Goal: Transaction & Acquisition: Purchase product/service

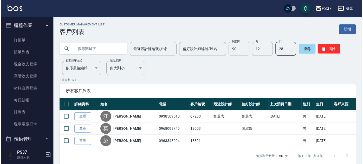
scroll to position [187, 0]
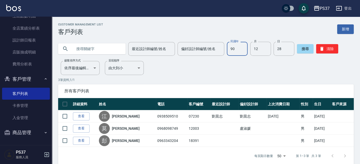
click at [239, 49] on input "90" at bounding box center [237, 49] width 21 height 14
type input "67"
type input "10"
type input "1"
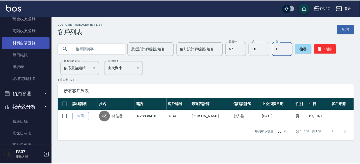
scroll to position [0, 0]
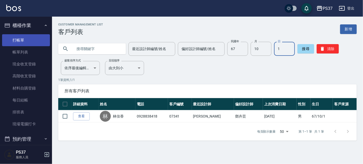
click at [30, 42] on link "打帳單" at bounding box center [26, 40] width 48 height 12
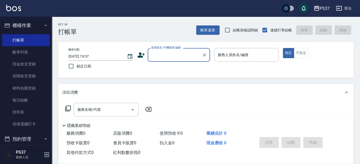
click at [175, 58] on input "顧客姓名/手機號碼/編號" at bounding box center [175, 54] width 50 height 9
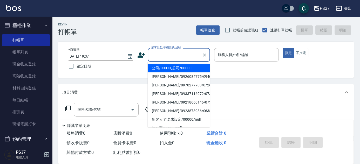
click at [174, 68] on li "公司/00000_公司/00000" at bounding box center [179, 68] width 62 height 9
type input "公司/00000_公司/00000"
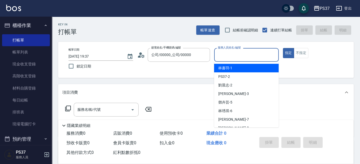
click at [224, 56] on input "服務人員姓名/編號" at bounding box center [247, 54] width 60 height 9
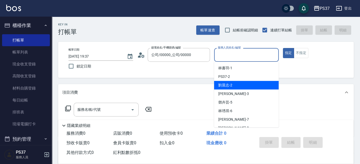
click at [231, 86] on span "[PERSON_NAME]-2" at bounding box center [226, 85] width 14 height 5
type input "[PERSON_NAME]-2"
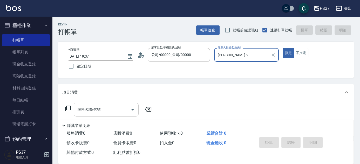
click at [109, 115] on div "服務名稱/代號" at bounding box center [106, 110] width 65 height 14
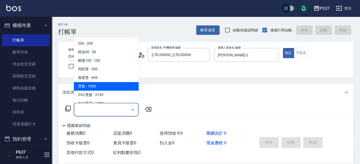
click at [105, 90] on span "燙髮 - 1000" at bounding box center [106, 86] width 65 height 9
type input "燙髮(202)"
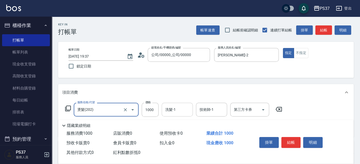
click at [184, 115] on div "洗髮-1" at bounding box center [177, 110] width 31 height 14
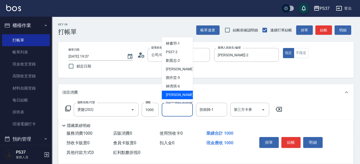
scroll to position [84, 0]
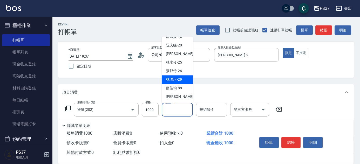
click at [179, 79] on span "[PERSON_NAME]-29" at bounding box center [174, 79] width 16 height 5
type input "[PERSON_NAME]-29"
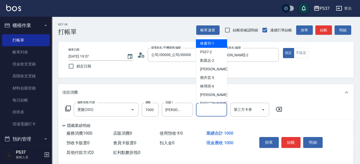
click at [202, 106] on div "技術師-1 技術師-1" at bounding box center [211, 110] width 31 height 14
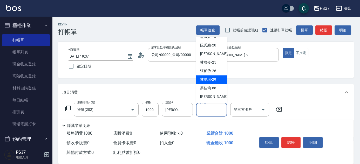
click at [207, 82] on span "[PERSON_NAME]-29" at bounding box center [208, 79] width 16 height 5
type input "[PERSON_NAME]-29"
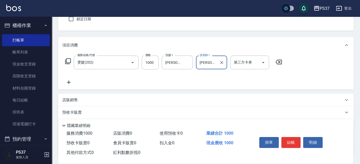
scroll to position [89, 0]
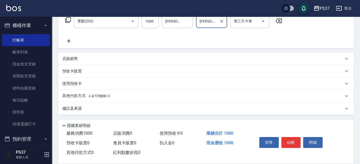
click at [71, 41] on icon at bounding box center [68, 41] width 13 height 6
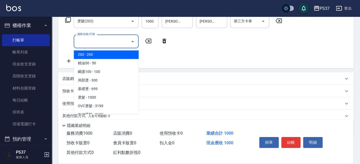
click at [91, 45] on input "服務名稱/代號" at bounding box center [102, 41] width 52 height 9
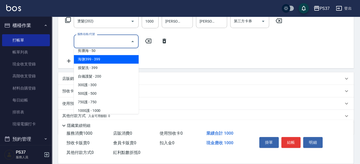
scroll to position [213, 0]
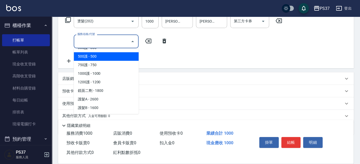
click at [104, 61] on span "500護 - 500" at bounding box center [106, 56] width 65 height 9
type input "500護(402)"
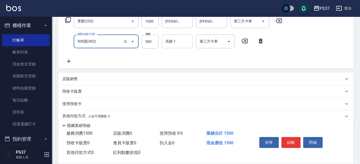
click at [176, 43] on input "洗髮-1" at bounding box center [177, 41] width 27 height 9
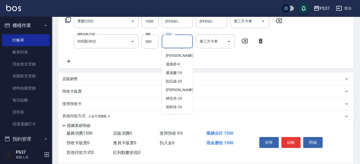
scroll to position [84, 0]
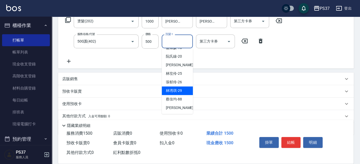
click at [179, 89] on span "[PERSON_NAME]-29" at bounding box center [174, 90] width 16 height 5
type input "[PERSON_NAME]-29"
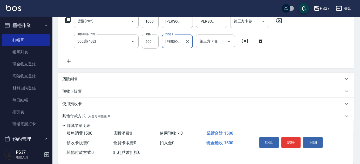
click at [262, 24] on icon "Open" at bounding box center [263, 21] width 6 height 6
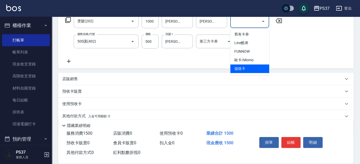
click at [248, 73] on span "儲值卡" at bounding box center [250, 68] width 39 height 9
type input "儲值卡"
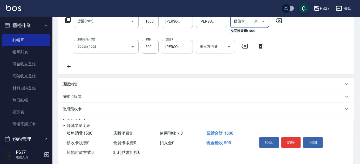
click at [230, 47] on icon "Open" at bounding box center [229, 47] width 6 height 6
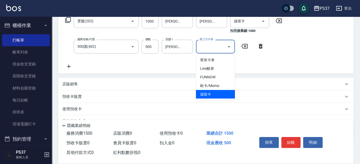
drag, startPoint x: 219, startPoint y: 92, endPoint x: 214, endPoint y: 93, distance: 4.9
click at [219, 92] on span "儲值卡" at bounding box center [215, 94] width 39 height 9
type input "儲值卡"
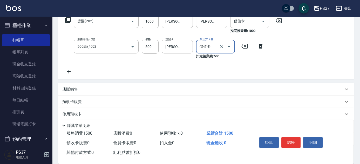
click at [68, 86] on div "店販銷售" at bounding box center [206, 89] width 296 height 12
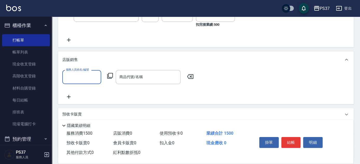
scroll to position [159, 0]
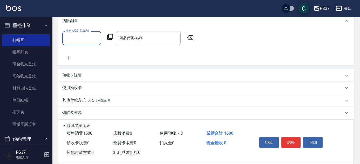
click at [72, 38] on input "服務人員姓名/編號" at bounding box center [82, 38] width 34 height 9
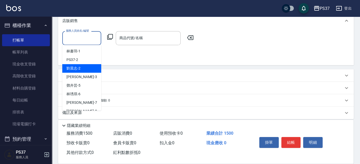
click at [78, 67] on span "[PERSON_NAME]-2" at bounding box center [74, 68] width 14 height 5
type input "[PERSON_NAME]-2"
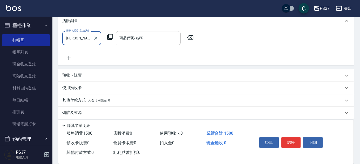
click at [132, 38] on input "商品代號/名稱" at bounding box center [148, 38] width 60 height 9
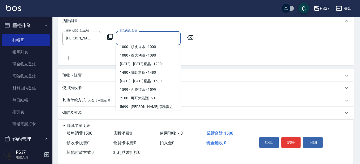
scroll to position [94, 0]
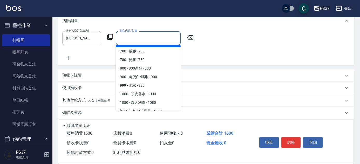
click at [193, 37] on icon at bounding box center [190, 38] width 13 height 6
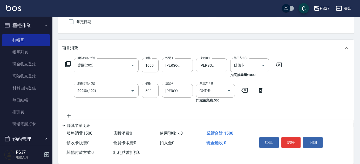
scroll to position [65, 0]
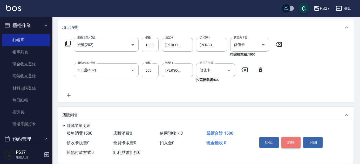
click at [293, 140] on button "結帳" at bounding box center [291, 142] width 19 height 11
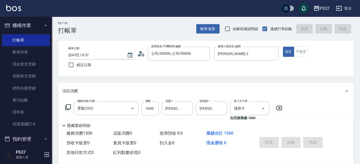
scroll to position [0, 0]
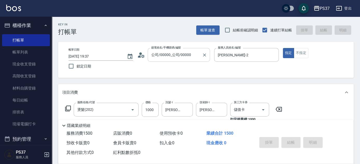
type input "[DATE] 19:39"
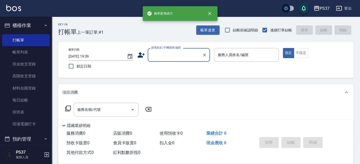
click at [165, 56] on input "顧客姓名/手機號碼/編號" at bounding box center [175, 54] width 50 height 9
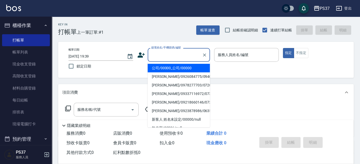
click at [170, 69] on li "公司/00000_公司/00000" at bounding box center [179, 68] width 62 height 9
type input "公司/00000_公司/00000"
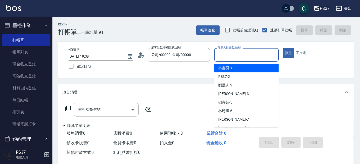
click at [247, 59] on input "服務人員姓名/編號" at bounding box center [247, 54] width 60 height 9
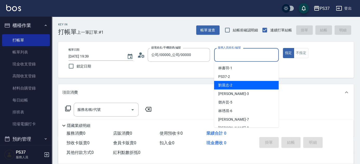
click at [245, 83] on div "[PERSON_NAME]-2" at bounding box center [246, 85] width 65 height 9
type input "[PERSON_NAME]-2"
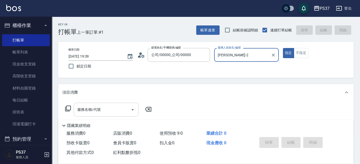
click at [102, 110] on input "服務名稱/代號" at bounding box center [102, 109] width 52 height 9
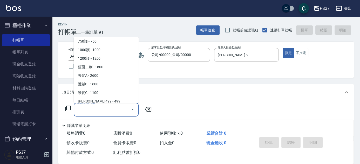
scroll to position [283, 0]
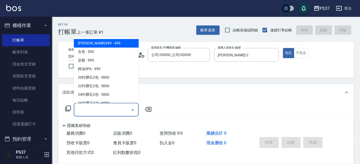
click at [106, 42] on span "[PERSON_NAME]499 - 499" at bounding box center [106, 43] width 65 height 9
type input "[PERSON_NAME]499(0499)"
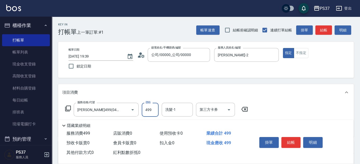
click at [153, 112] on input "499" at bounding box center [150, 110] width 17 height 14
type input "500"
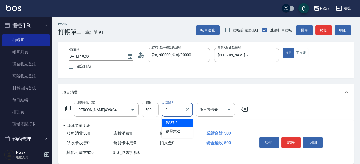
type input "PS37-2"
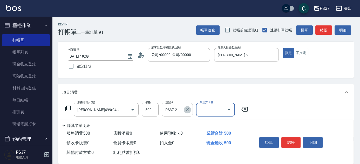
click at [189, 110] on icon "Clear" at bounding box center [187, 109] width 5 height 5
click at [178, 112] on input "洗髮-1" at bounding box center [177, 109] width 27 height 9
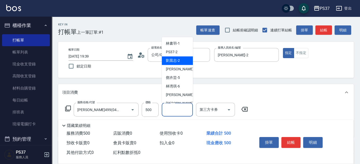
click at [172, 59] on span "[PERSON_NAME]-2" at bounding box center [173, 60] width 14 height 5
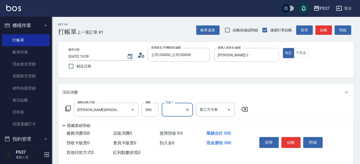
type input "[PERSON_NAME]-2"
click at [226, 111] on icon "Open" at bounding box center [229, 110] width 6 height 6
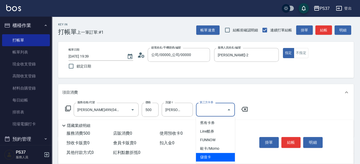
click at [220, 159] on span "儲值卡" at bounding box center [215, 157] width 39 height 9
type input "儲值卡"
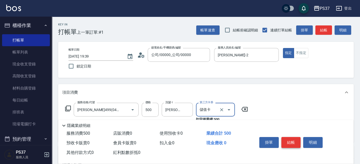
click at [292, 140] on button "結帳" at bounding box center [291, 142] width 19 height 11
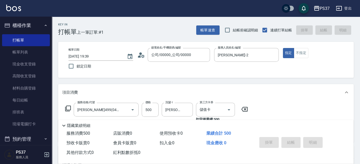
type input "[DATE] 19:40"
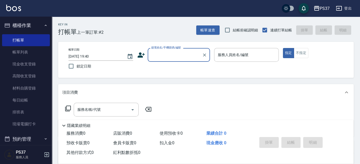
click at [178, 57] on input "顧客姓名/手機號碼/編號" at bounding box center [175, 54] width 50 height 9
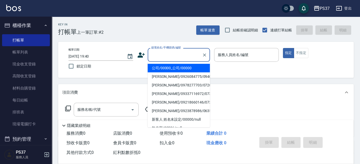
click at [172, 68] on li "公司/00000_公司/00000" at bounding box center [179, 68] width 62 height 9
type input "公司/00000_公司/00000"
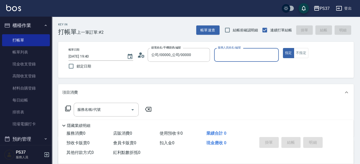
click at [221, 56] on input "服務人員姓名/編號" at bounding box center [247, 54] width 60 height 9
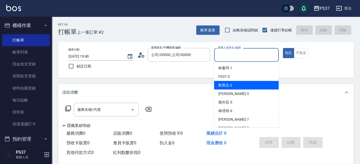
click at [228, 83] on span "[PERSON_NAME]-2" at bounding box center [226, 85] width 14 height 5
type input "[PERSON_NAME]-2"
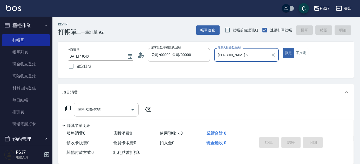
click at [101, 108] on input "服務名稱/代號" at bounding box center [102, 109] width 52 height 9
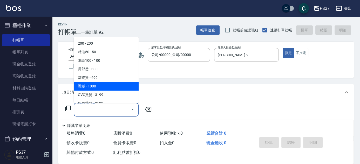
click at [103, 87] on span "燙髮 - 1000" at bounding box center [106, 86] width 65 height 9
type input "燙髮(202)"
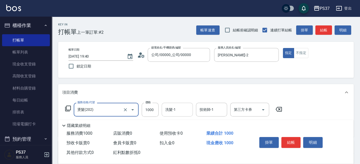
click at [180, 110] on input "洗髮-1" at bounding box center [177, 109] width 27 height 9
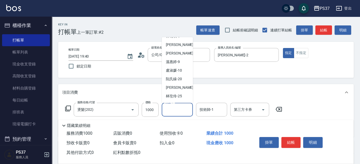
scroll to position [84, 0]
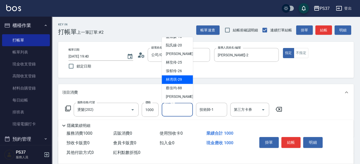
click at [177, 81] on span "[PERSON_NAME]-29" at bounding box center [174, 79] width 16 height 5
type input "[PERSON_NAME]-29"
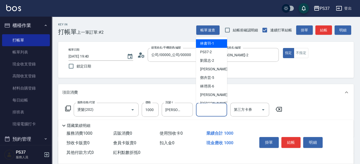
click at [212, 111] on input "技術師-1" at bounding box center [212, 109] width 27 height 9
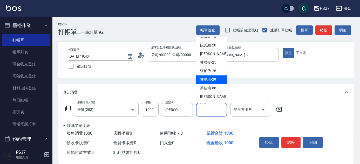
click at [207, 83] on div "[PERSON_NAME]-29" at bounding box center [211, 80] width 31 height 9
type input "[PERSON_NAME]-29"
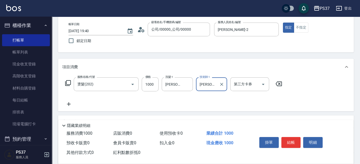
scroll to position [47, 0]
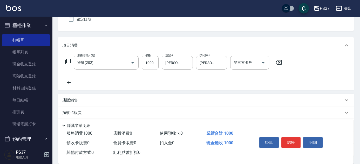
click at [72, 83] on icon at bounding box center [68, 83] width 13 height 6
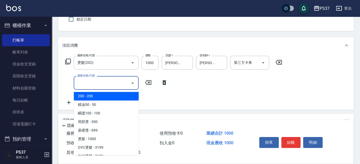
click at [85, 86] on input "服務名稱/代號" at bounding box center [102, 82] width 52 height 9
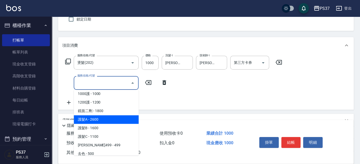
scroll to position [236, 0]
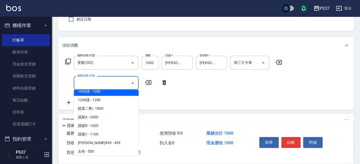
click at [103, 90] on span "1000護 - 1000" at bounding box center [106, 91] width 65 height 9
type input "1000護(404)"
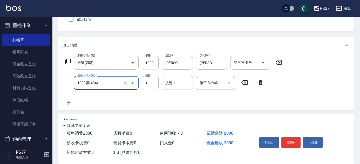
click at [178, 81] on input "洗髮-1" at bounding box center [177, 82] width 27 height 9
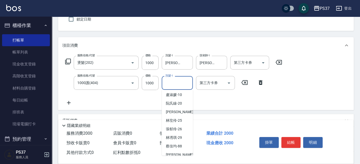
scroll to position [84, 0]
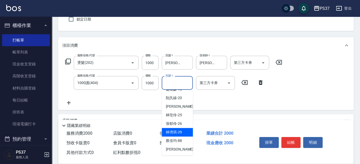
click at [179, 135] on span "[PERSON_NAME]-29" at bounding box center [174, 132] width 16 height 5
type input "[PERSON_NAME]-29"
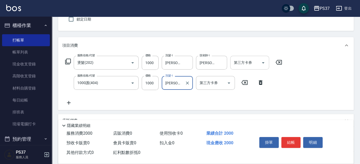
click at [265, 63] on icon "Open" at bounding box center [263, 63] width 6 height 6
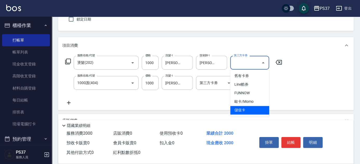
click at [249, 110] on span "儲值卡" at bounding box center [250, 110] width 39 height 9
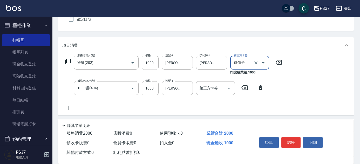
type input "儲值卡"
click at [229, 88] on icon "Open" at bounding box center [229, 88] width 3 height 1
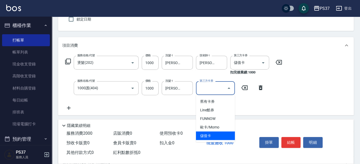
click at [220, 134] on span "儲值卡" at bounding box center [215, 136] width 39 height 9
type input "儲值卡"
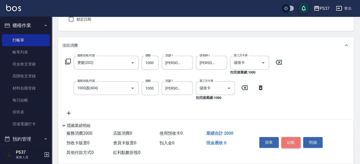
click at [295, 142] on button "結帳" at bounding box center [291, 142] width 19 height 11
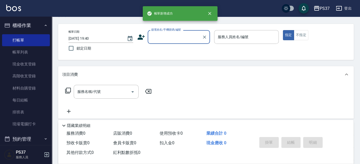
scroll to position [0, 0]
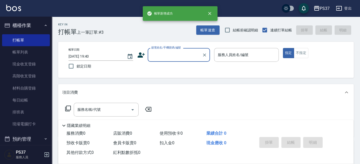
click at [174, 60] on div "顧客姓名/手機號碼/編號" at bounding box center [179, 55] width 62 height 14
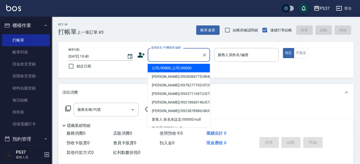
click at [174, 68] on li "公司/00000_公司/00000" at bounding box center [179, 68] width 62 height 9
type input "公司/00000_公司/00000"
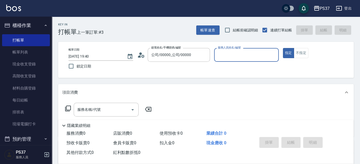
click at [217, 53] on input "服務人員姓名/編號" at bounding box center [247, 54] width 60 height 9
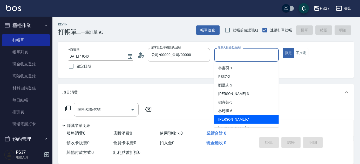
scroll to position [23, 0]
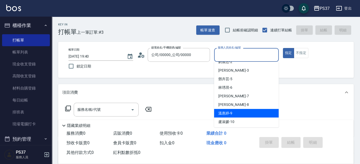
click at [226, 113] on span "[PERSON_NAME]-9" at bounding box center [226, 113] width 14 height 5
type input "[PERSON_NAME]-9"
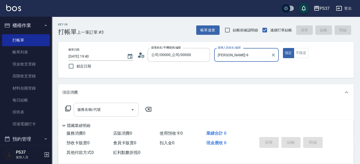
click at [107, 113] on input "服務名稱/代號" at bounding box center [102, 109] width 52 height 9
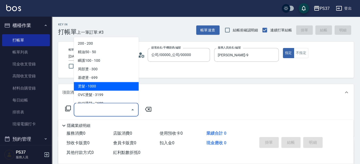
click at [107, 90] on span "燙髮 - 1000" at bounding box center [106, 86] width 65 height 9
type input "燙髮(202)"
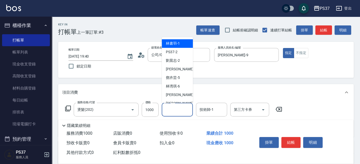
click at [172, 109] on input "洗髮-1" at bounding box center [177, 109] width 27 height 9
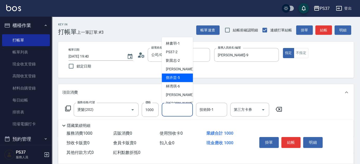
scroll to position [47, 0]
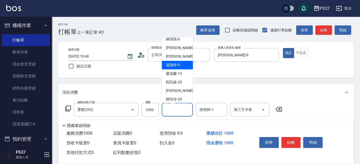
click at [181, 66] on div "[PERSON_NAME]-9" at bounding box center [177, 65] width 31 height 9
type input "[PERSON_NAME]-9"
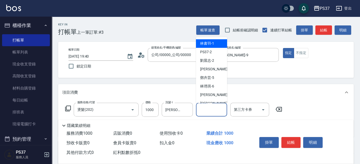
click at [214, 110] on input "技術師-1" at bounding box center [212, 109] width 27 height 9
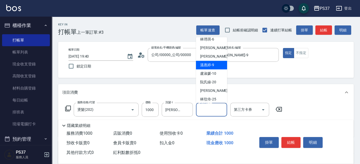
click at [210, 63] on span "[PERSON_NAME]-9" at bounding box center [207, 65] width 14 height 5
type input "[PERSON_NAME]-9"
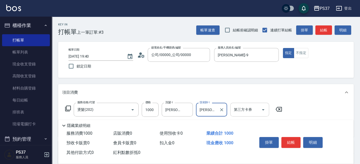
click at [261, 108] on icon "Open" at bounding box center [263, 110] width 6 height 6
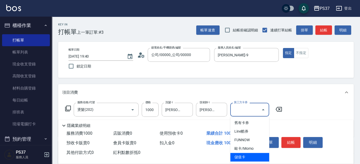
click at [249, 158] on span "儲值卡" at bounding box center [250, 157] width 39 height 9
type input "儲值卡"
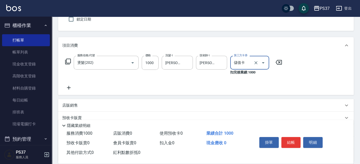
click at [70, 90] on icon at bounding box center [68, 88] width 13 height 6
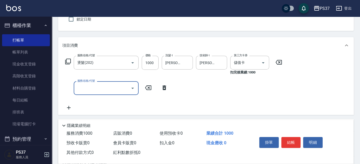
click at [81, 90] on input "服務名稱/代號" at bounding box center [102, 88] width 52 height 9
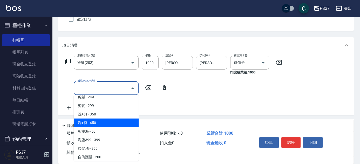
scroll to position [189, 0]
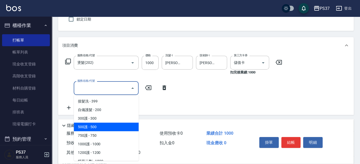
click at [98, 127] on span "500護 - 500" at bounding box center [106, 127] width 65 height 9
type input "500護(402)"
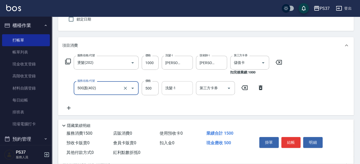
click at [172, 89] on input "洗髮-1" at bounding box center [177, 88] width 27 height 9
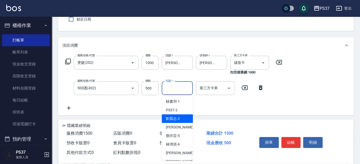
scroll to position [23, 0]
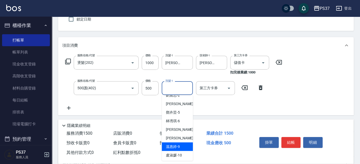
click at [179, 146] on span "[PERSON_NAME]-9" at bounding box center [173, 146] width 14 height 5
type input "[PERSON_NAME]-9"
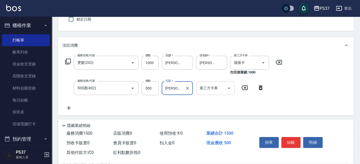
click at [229, 87] on icon "Open" at bounding box center [229, 88] width 6 height 6
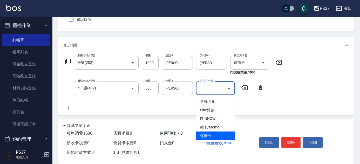
click at [211, 134] on span "儲值卡" at bounding box center [215, 136] width 39 height 9
type input "儲值卡"
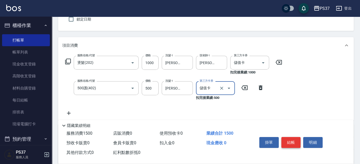
click at [292, 145] on button "結帳" at bounding box center [291, 142] width 19 height 11
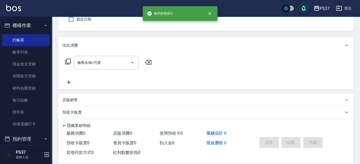
drag, startPoint x: 31, startPoint y: 53, endPoint x: 99, endPoint y: 75, distance: 71.3
click at [31, 53] on link "帳單列表" at bounding box center [26, 52] width 48 height 12
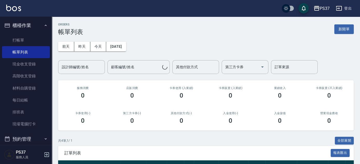
scroll to position [82, 0]
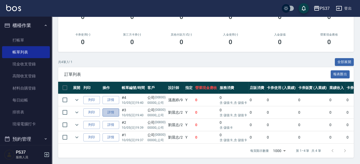
click at [111, 109] on link "詳情" at bounding box center [111, 113] width 17 height 8
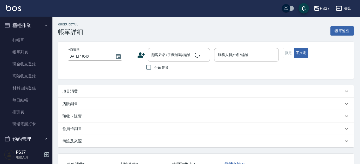
type input "[PERSON_NAME]-2"
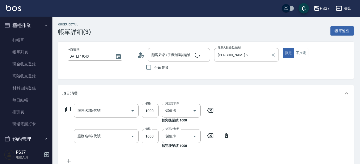
type input "1000護(404)"
type input "燙髮(202)"
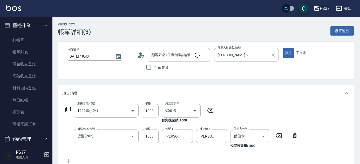
type input "公司/00000_公司/00000"
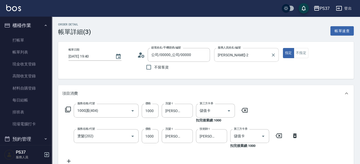
click at [258, 55] on input "[PERSON_NAME]-2" at bounding box center [243, 54] width 52 height 9
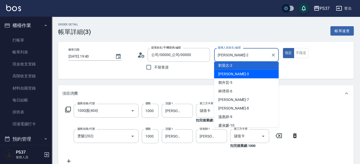
scroll to position [47, 0]
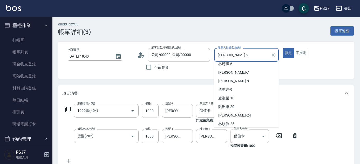
click at [236, 89] on div "[PERSON_NAME]-9" at bounding box center [246, 90] width 65 height 9
type input "[PERSON_NAME]-9"
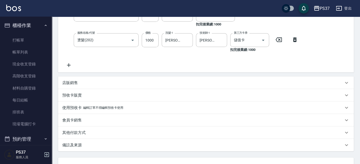
scroll to position [139, 0]
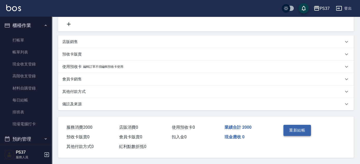
click at [299, 129] on button "重新結帳" at bounding box center [298, 130] width 28 height 11
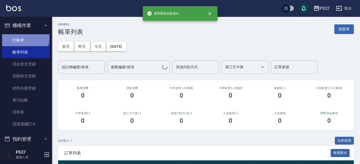
click at [19, 36] on link "打帳單" at bounding box center [26, 40] width 48 height 12
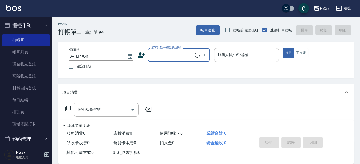
click at [178, 59] on input "顧客姓名/手機號碼/編號" at bounding box center [172, 54] width 45 height 9
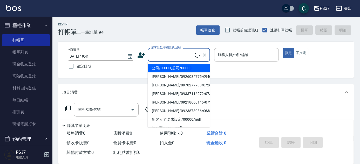
click at [178, 68] on li "公司/00000_公司/00000" at bounding box center [179, 68] width 62 height 9
type input "公司/00000_公司/00000"
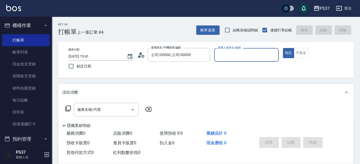
click at [236, 60] on div "服務人員姓名/編號" at bounding box center [246, 55] width 65 height 14
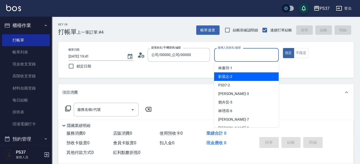
click at [229, 78] on span "[PERSON_NAME]-2" at bounding box center [226, 76] width 14 height 5
type input "[PERSON_NAME]-2"
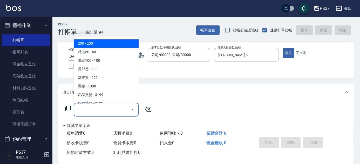
click at [104, 107] on input "服務名稱/代號" at bounding box center [102, 109] width 52 height 9
click at [97, 43] on span "200 - 200" at bounding box center [106, 44] width 65 height 9
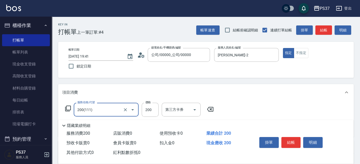
type input "200(111)"
click at [177, 111] on input "洗髮-1" at bounding box center [177, 109] width 27 height 9
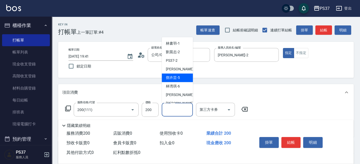
scroll to position [84, 0]
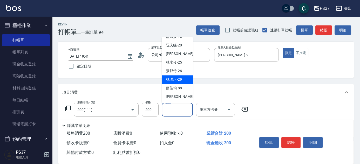
click at [177, 76] on div "[PERSON_NAME]-29" at bounding box center [177, 80] width 31 height 9
type input "[PERSON_NAME]-29"
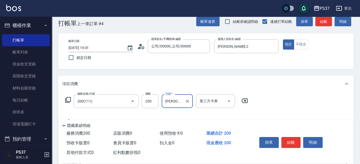
scroll to position [23, 0]
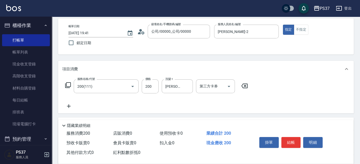
click at [67, 105] on icon at bounding box center [68, 106] width 13 height 6
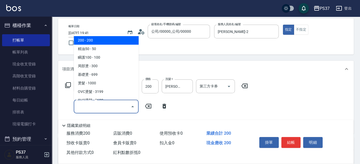
click at [84, 108] on input "服務名稱/代號" at bounding box center [102, 106] width 52 height 9
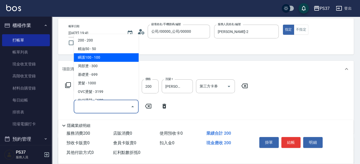
click at [102, 58] on span "瞬護100 - 100" at bounding box center [106, 57] width 65 height 9
type input "瞬護100(113)"
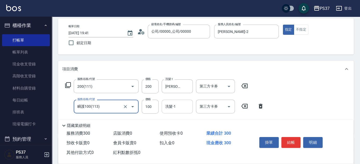
click at [169, 105] on div "洗髮-1 洗髮-1" at bounding box center [177, 107] width 31 height 14
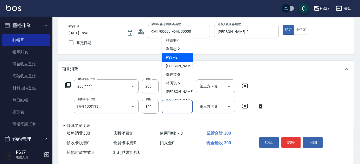
click at [176, 49] on span "[PERSON_NAME]-2" at bounding box center [173, 48] width 14 height 5
type input "[PERSON_NAME]-2"
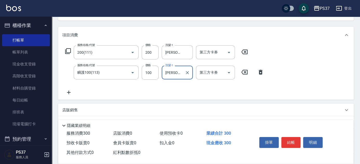
scroll to position [94, 0]
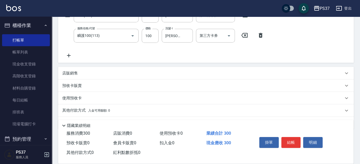
click at [71, 54] on icon at bounding box center [68, 55] width 13 height 6
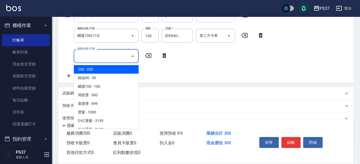
click at [82, 54] on input "服務名稱/代號" at bounding box center [102, 55] width 52 height 9
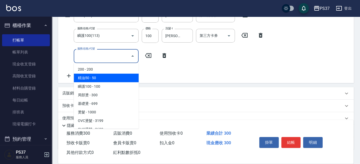
click at [106, 76] on span "精油50 - 50" at bounding box center [106, 78] width 65 height 9
type input "精油50(112)"
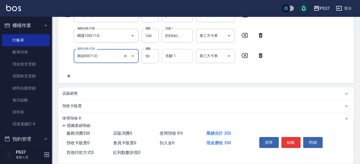
click at [166, 55] on input "洗髮-1" at bounding box center [177, 55] width 27 height 9
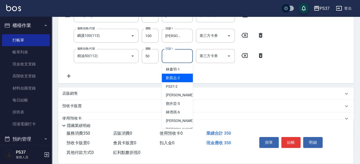
click at [181, 80] on div "[PERSON_NAME]-2" at bounding box center [177, 78] width 31 height 9
type input "[PERSON_NAME]-2"
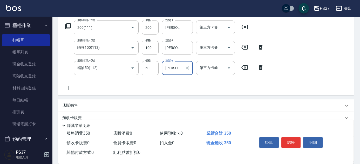
scroll to position [71, 0]
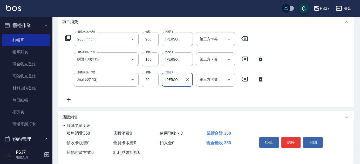
click at [229, 41] on icon "Open" at bounding box center [229, 39] width 6 height 6
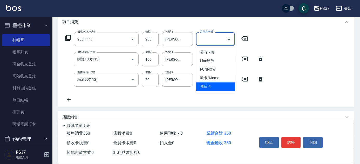
click at [222, 86] on span "儲值卡" at bounding box center [215, 86] width 39 height 9
type input "儲值卡"
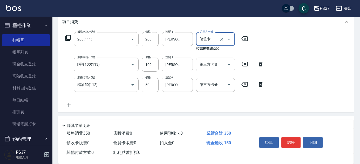
click at [230, 62] on icon "Open" at bounding box center [229, 65] width 6 height 6
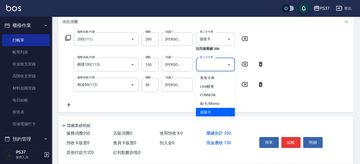
click at [222, 113] on span "儲值卡" at bounding box center [215, 112] width 39 height 9
type input "儲值卡"
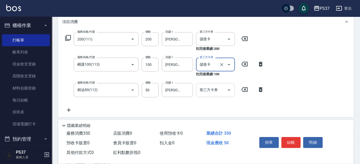
click at [229, 89] on icon "Open" at bounding box center [229, 90] width 6 height 6
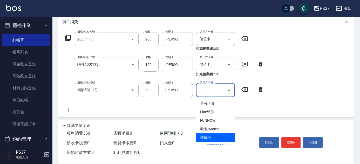
click at [223, 139] on span "儲值卡" at bounding box center [215, 138] width 39 height 9
type input "儲值卡"
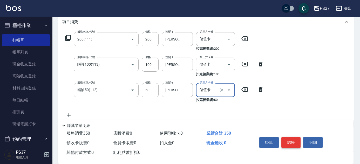
click at [295, 142] on button "結帳" at bounding box center [291, 142] width 19 height 11
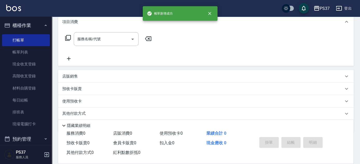
scroll to position [0, 0]
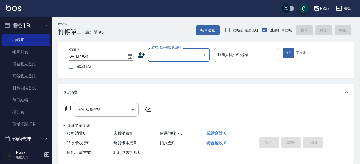
click at [175, 55] on input "顧客姓名/手機號碼/編號" at bounding box center [175, 54] width 50 height 9
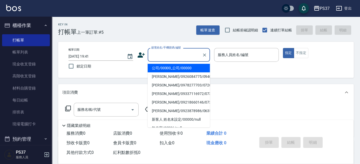
click at [178, 70] on li "公司/00000_公司/00000" at bounding box center [179, 68] width 62 height 9
type input "公司/00000_公司/00000"
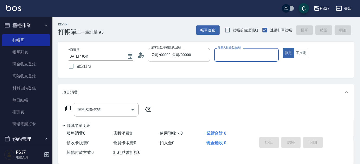
click at [224, 55] on input "服務人員姓名/編號" at bounding box center [247, 54] width 60 height 9
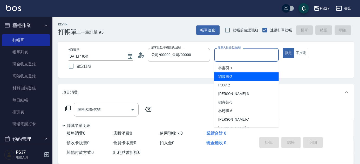
click at [232, 76] on span "[PERSON_NAME]-2" at bounding box center [226, 76] width 14 height 5
type input "[PERSON_NAME]-2"
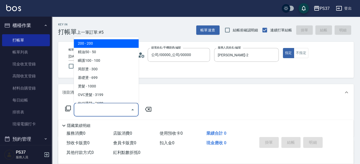
click at [107, 114] on input "服務名稱/代號" at bounding box center [102, 109] width 52 height 9
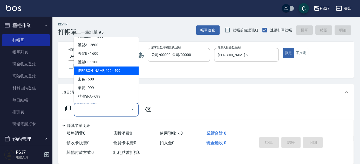
scroll to position [283, 0]
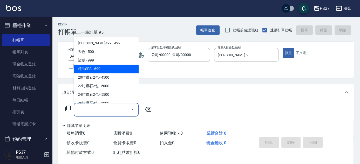
click at [110, 65] on span "精油SPA - 699" at bounding box center [106, 69] width 65 height 9
type input "精油SPA(0699)"
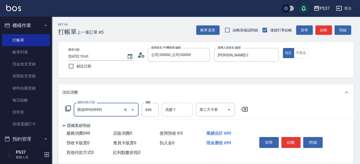
click at [173, 107] on div "洗髮-1 洗髮-1" at bounding box center [177, 110] width 31 height 14
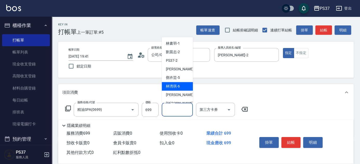
scroll to position [84, 0]
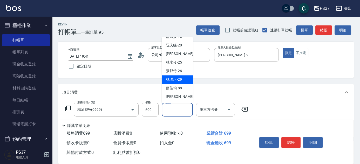
click at [179, 77] on span "[PERSON_NAME]-29" at bounding box center [174, 79] width 16 height 5
type input "[PERSON_NAME]-29"
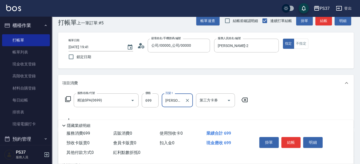
scroll to position [23, 0]
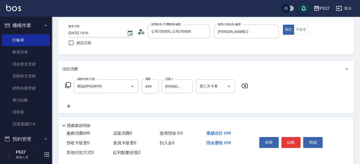
click at [68, 106] on icon at bounding box center [69, 106] width 4 height 4
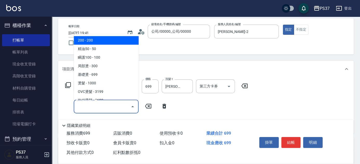
click at [84, 108] on input "服務名稱/代號" at bounding box center [102, 106] width 52 height 9
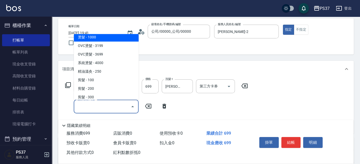
scroll to position [47, 0]
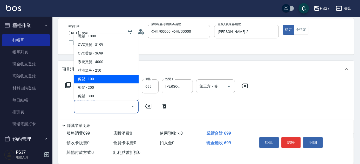
click at [97, 80] on span "剪髮 - 100" at bounding box center [106, 79] width 65 height 9
type input "剪髮(300)"
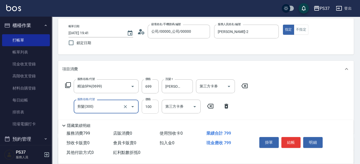
click at [148, 104] on input "100" at bounding box center [150, 107] width 17 height 14
type input "1"
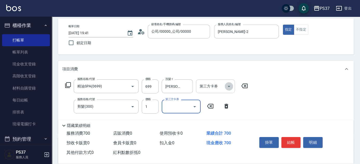
click at [231, 86] on icon "Open" at bounding box center [229, 86] width 6 height 6
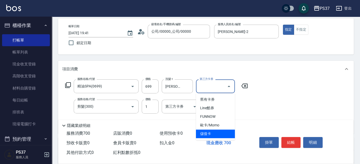
click at [218, 134] on span "儲值卡" at bounding box center [215, 134] width 39 height 9
type input "儲值卡"
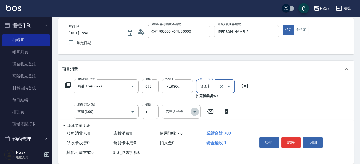
click at [194, 114] on icon "Open" at bounding box center [195, 112] width 6 height 6
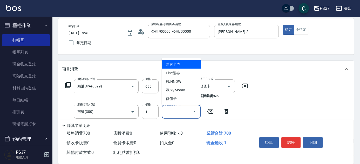
click at [186, 102] on span "儲值卡" at bounding box center [181, 99] width 39 height 9
type input "儲值卡"
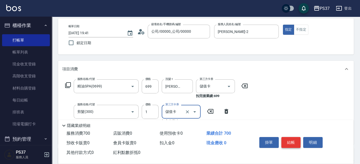
click at [298, 140] on button "結帳" at bounding box center [291, 142] width 19 height 11
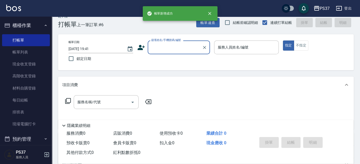
scroll to position [0, 0]
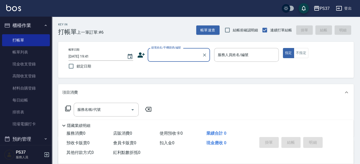
click at [165, 60] on div "顧客姓名/手機號碼/編號" at bounding box center [179, 55] width 62 height 14
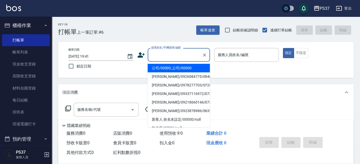
click at [165, 67] on li "公司/00000_公司/00000" at bounding box center [179, 68] width 62 height 9
type input "公司/00000_公司/00000"
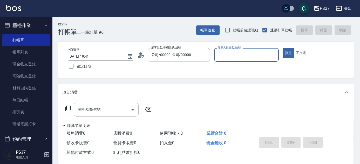
click at [237, 58] on input "服務人員姓名/編號" at bounding box center [247, 54] width 60 height 9
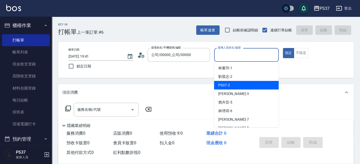
scroll to position [23, 0]
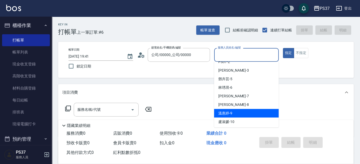
click at [239, 114] on div "[PERSON_NAME]-9" at bounding box center [246, 113] width 65 height 9
type input "[PERSON_NAME]-9"
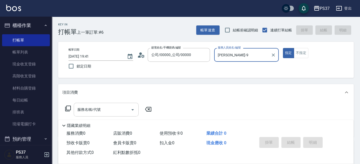
click at [122, 109] on input "服務名稱/代號" at bounding box center [102, 109] width 52 height 9
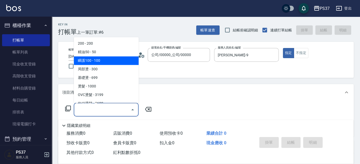
click at [111, 57] on span "瞬護100 - 100" at bounding box center [106, 61] width 65 height 9
type input "瞬護100(113)"
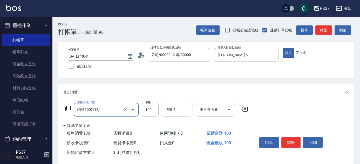
click at [173, 109] on input "洗髮-1" at bounding box center [177, 109] width 27 height 9
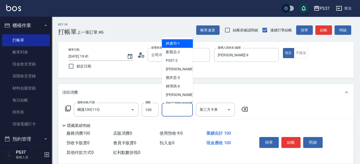
click at [184, 45] on div "[PERSON_NAME]-1" at bounding box center [177, 44] width 31 height 9
type input "[PERSON_NAME]-1"
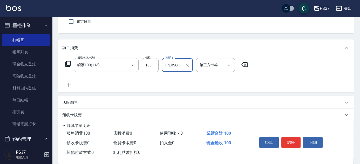
scroll to position [47, 0]
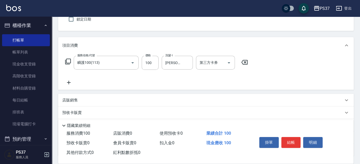
click at [67, 85] on icon at bounding box center [68, 83] width 13 height 6
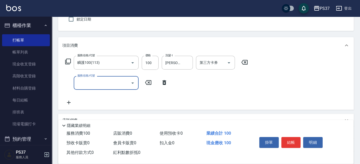
click at [91, 84] on input "服務名稱/代號" at bounding box center [102, 82] width 52 height 9
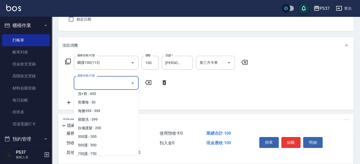
scroll to position [260, 0]
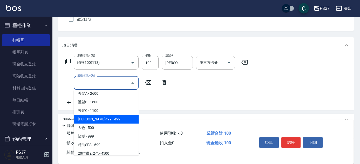
click at [109, 120] on span "[PERSON_NAME]499 - 499" at bounding box center [106, 119] width 65 height 9
type input "[PERSON_NAME]499(0499)"
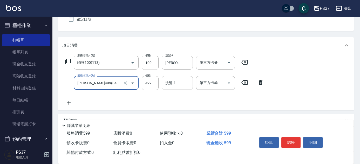
click at [179, 84] on input "洗髮-1" at bounding box center [177, 82] width 27 height 9
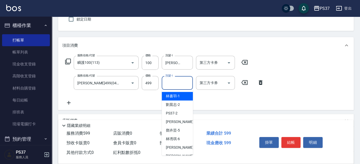
click at [176, 95] on span "[PERSON_NAME]-1" at bounding box center [173, 96] width 14 height 5
type input "[PERSON_NAME]-1"
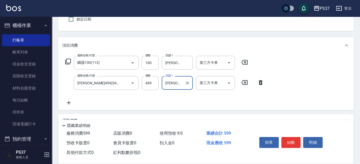
click at [70, 102] on icon at bounding box center [69, 103] width 4 height 4
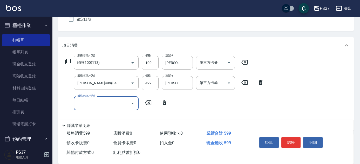
click at [88, 104] on input "服務名稱/代號" at bounding box center [102, 103] width 52 height 9
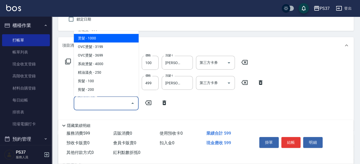
scroll to position [47, 0]
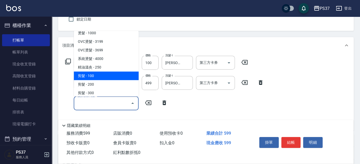
click at [99, 77] on span "剪髮 - 100" at bounding box center [106, 76] width 65 height 9
type input "剪髮(300)"
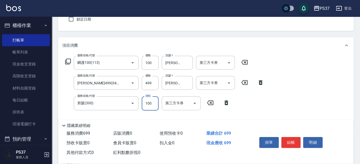
click at [150, 103] on input "100" at bounding box center [150, 103] width 17 height 14
type input "1"
click at [234, 61] on div "第三方卡券" at bounding box center [215, 63] width 39 height 14
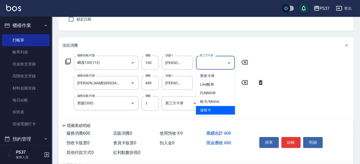
click at [215, 107] on span "儲值卡" at bounding box center [215, 110] width 39 height 9
type input "儲值卡"
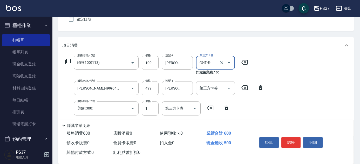
click at [231, 86] on icon "Open" at bounding box center [229, 88] width 6 height 6
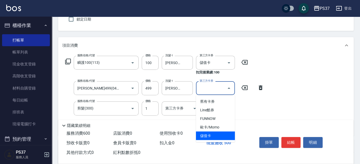
click at [220, 132] on span "儲值卡" at bounding box center [215, 136] width 39 height 9
type input "儲值卡"
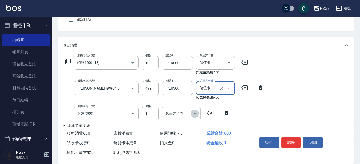
click at [196, 113] on icon "Open" at bounding box center [195, 114] width 6 height 6
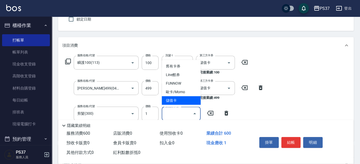
click at [183, 100] on span "儲值卡" at bounding box center [181, 100] width 39 height 9
type input "儲值卡"
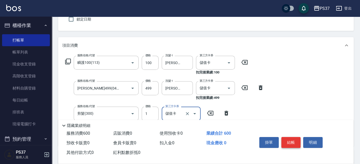
click at [287, 144] on button "結帳" at bounding box center [291, 142] width 19 height 11
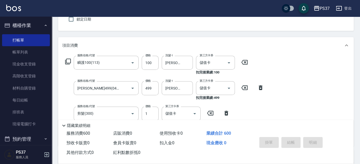
type input "[DATE] 19:42"
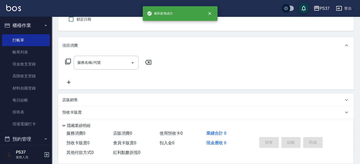
scroll to position [0, 0]
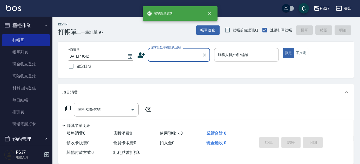
click at [179, 58] on input "顧客姓名/手機號碼/編號" at bounding box center [175, 54] width 50 height 9
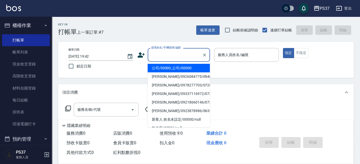
click at [176, 67] on li "公司/00000_公司/00000" at bounding box center [179, 68] width 62 height 9
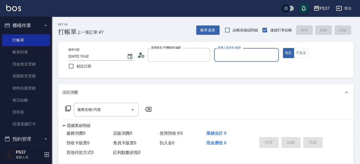
type input "公司/00000_公司/00000"
click at [233, 60] on div "服務人員姓名/編號" at bounding box center [246, 55] width 65 height 14
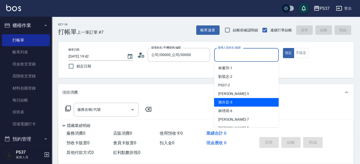
scroll to position [23, 0]
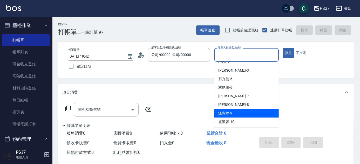
click at [235, 111] on div "[PERSON_NAME]-9" at bounding box center [246, 113] width 65 height 9
type input "[PERSON_NAME]-9"
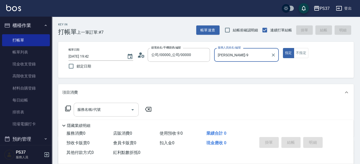
click at [103, 108] on input "服務名稱/代號" at bounding box center [102, 109] width 52 height 9
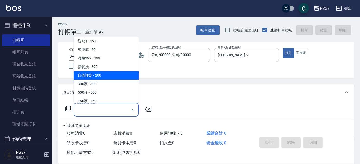
scroll to position [236, 0]
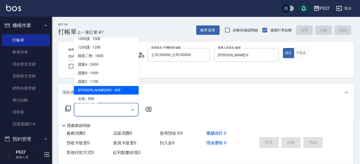
click at [106, 89] on span "[PERSON_NAME]499 - 499" at bounding box center [106, 90] width 65 height 9
type input "[PERSON_NAME]499(0499)"
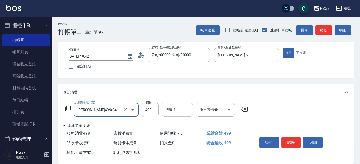
click at [182, 110] on input "洗髮-1" at bounding box center [177, 109] width 27 height 9
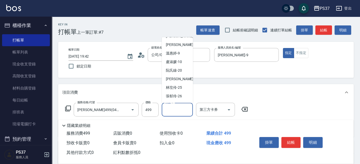
scroll to position [71, 0]
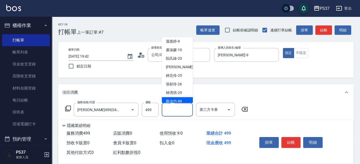
click at [175, 98] on div "[PERSON_NAME]-88" at bounding box center [177, 101] width 31 height 9
type input "[PERSON_NAME]-88"
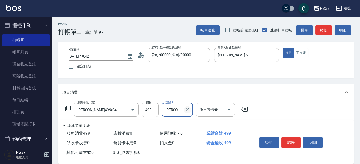
click at [188, 109] on icon "Clear" at bounding box center [187, 109] width 3 height 3
click at [178, 109] on input "洗髮-1" at bounding box center [177, 109] width 27 height 9
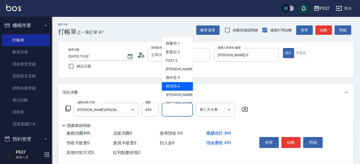
scroll to position [84, 0]
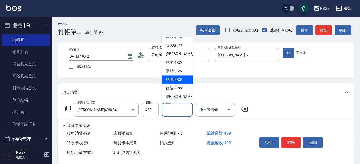
click at [177, 80] on span "[PERSON_NAME]-29" at bounding box center [174, 79] width 16 height 5
type input "[PERSON_NAME]-29"
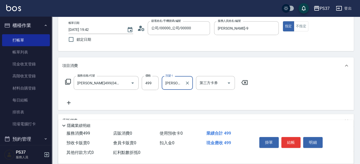
scroll to position [47, 0]
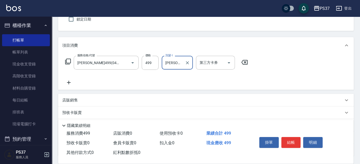
click at [71, 84] on icon at bounding box center [68, 83] width 13 height 6
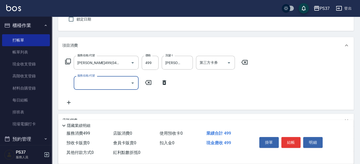
click at [87, 84] on input "服務名稱/代號" at bounding box center [102, 82] width 52 height 9
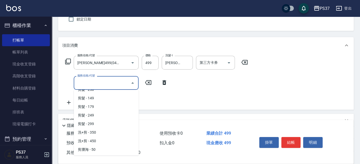
scroll to position [260, 0]
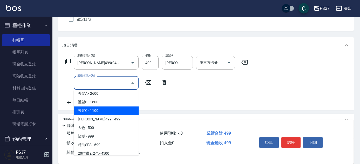
click at [106, 111] on span "護髮C - 1100" at bounding box center [106, 111] width 65 height 9
type input "護髮C(409)"
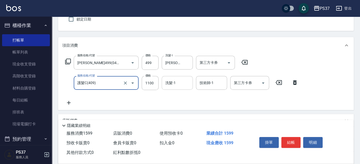
click at [173, 85] on input "洗髮-1" at bounding box center [177, 82] width 27 height 9
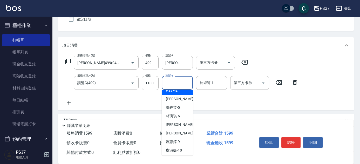
scroll to position [84, 0]
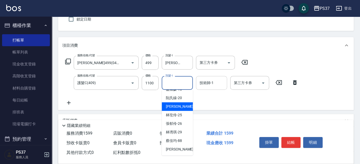
click at [213, 83] on div "技術師-1 技術師-1" at bounding box center [211, 83] width 31 height 14
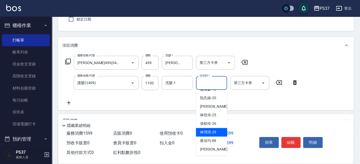
click at [211, 130] on span "[PERSON_NAME]-29" at bounding box center [208, 132] width 16 height 5
type input "[PERSON_NAME]-29"
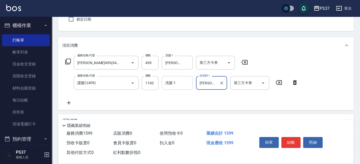
click at [170, 82] on div "洗髮-1 洗髮-1" at bounding box center [177, 83] width 31 height 14
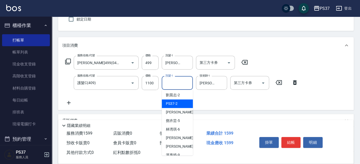
scroll to position [23, 0]
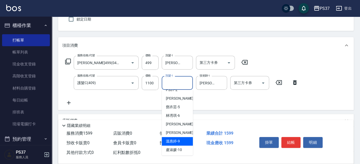
click at [177, 141] on span "[PERSON_NAME]-9" at bounding box center [173, 141] width 14 height 5
type input "[PERSON_NAME]-9"
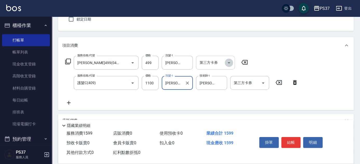
click at [228, 65] on icon "Open" at bounding box center [229, 63] width 6 height 6
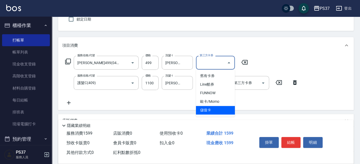
click at [221, 110] on span "儲值卡" at bounding box center [215, 110] width 39 height 9
type input "儲值卡"
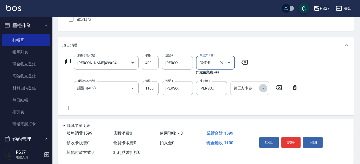
click at [261, 89] on icon "Open" at bounding box center [263, 88] width 6 height 6
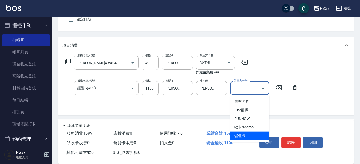
click at [253, 138] on span "儲值卡" at bounding box center [250, 136] width 39 height 9
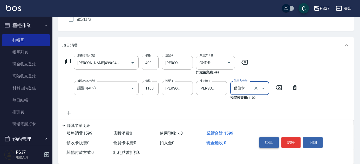
type input "儲值卡"
click at [293, 143] on button "結帳" at bounding box center [291, 142] width 19 height 11
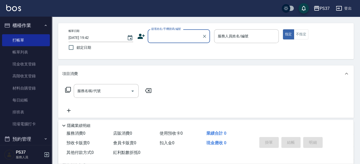
scroll to position [0, 0]
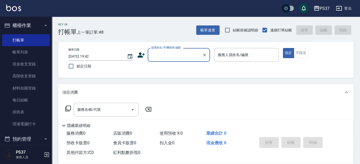
click at [171, 56] on input "顧客姓名/手機號碼/編號" at bounding box center [175, 54] width 50 height 9
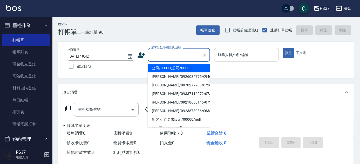
click at [169, 67] on li "公司/00000_公司/00000" at bounding box center [179, 68] width 62 height 9
type input "公司/00000_公司/00000"
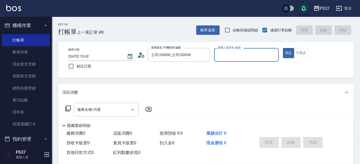
click at [261, 53] on input "服務人員姓名/編號" at bounding box center [247, 54] width 60 height 9
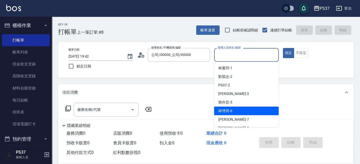
click at [248, 107] on div "[PERSON_NAME]-6" at bounding box center [246, 111] width 65 height 9
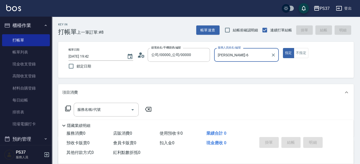
click at [247, 54] on input "[PERSON_NAME]-6" at bounding box center [243, 54] width 52 height 9
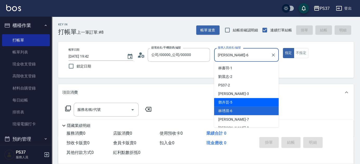
click at [229, 102] on span "[PERSON_NAME]-5" at bounding box center [226, 102] width 14 height 5
type input "[PERSON_NAME]-5"
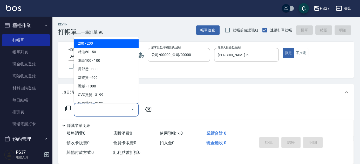
click at [93, 110] on input "服務名稱/代號" at bounding box center [102, 109] width 52 height 9
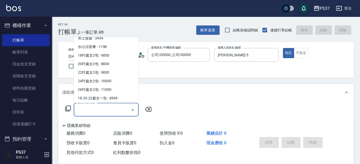
scroll to position [567, 0]
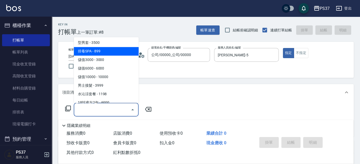
click at [100, 48] on span "排毒SPA - 899" at bounding box center [106, 51] width 65 height 9
type input "排毒SPA(0899)"
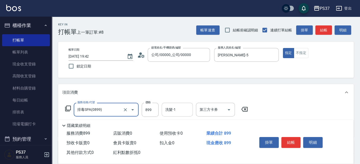
click at [177, 111] on input "洗髮-1" at bounding box center [177, 109] width 27 height 9
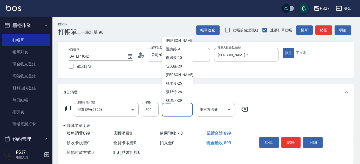
scroll to position [84, 0]
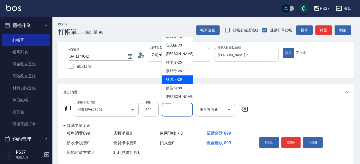
click at [177, 82] on span "[PERSON_NAME]-29" at bounding box center [174, 79] width 16 height 5
type input "[PERSON_NAME]-29"
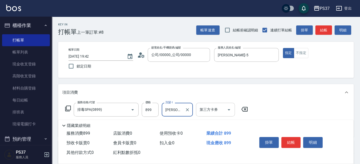
click at [231, 111] on icon "Open" at bounding box center [229, 110] width 6 height 6
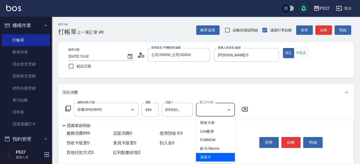
click at [226, 158] on span "儲值卡" at bounding box center [215, 157] width 39 height 9
type input "儲值卡"
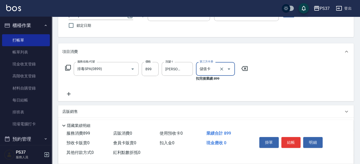
scroll to position [71, 0]
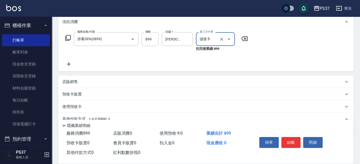
click at [67, 63] on icon at bounding box center [68, 64] width 13 height 6
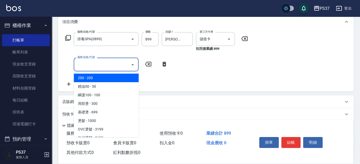
click at [90, 66] on input "服務名稱/代號" at bounding box center [102, 64] width 52 height 9
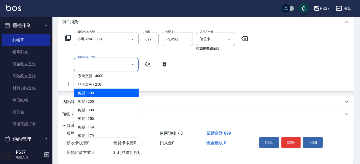
click at [102, 94] on span "剪髮 - 100" at bounding box center [106, 93] width 65 height 9
type input "剪髮(300)"
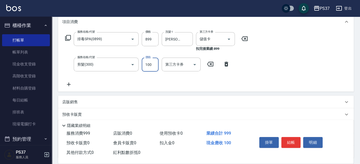
click at [156, 70] on input "100" at bounding box center [150, 65] width 17 height 14
type input "1"
click at [195, 62] on icon "Open" at bounding box center [195, 65] width 6 height 6
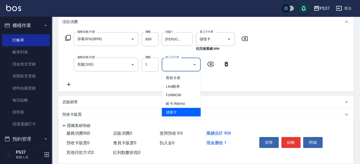
click at [177, 110] on span "儲值卡" at bounding box center [181, 112] width 39 height 9
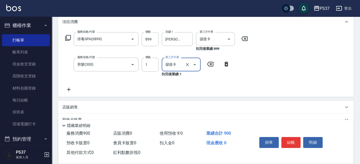
type input "儲值卡"
click at [285, 142] on button "結帳" at bounding box center [291, 142] width 19 height 11
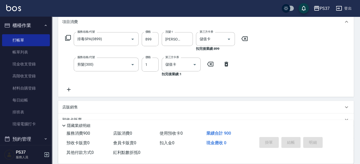
type input "[DATE] 19:43"
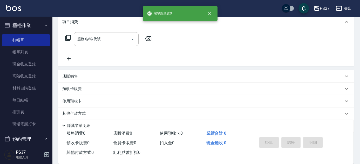
scroll to position [0, 0]
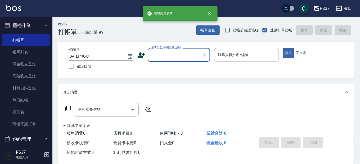
click at [175, 56] on input "顧客姓名/手機號碼/編號" at bounding box center [175, 54] width 50 height 9
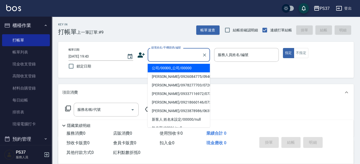
click at [173, 70] on li "公司/00000_公司/00000" at bounding box center [179, 68] width 62 height 9
type input "公司/00000_公司/00000"
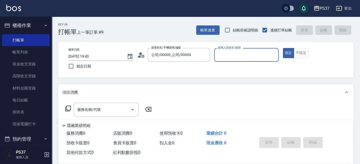
click at [225, 56] on input "服務人員姓名/編號" at bounding box center [247, 54] width 60 height 9
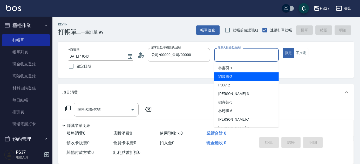
click at [231, 76] on span "[PERSON_NAME]-2" at bounding box center [226, 76] width 14 height 5
type input "[PERSON_NAME]-2"
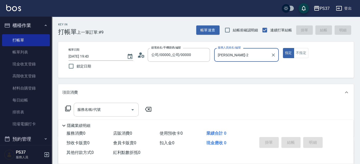
click at [109, 108] on input "服務名稱/代號" at bounding box center [102, 109] width 52 height 9
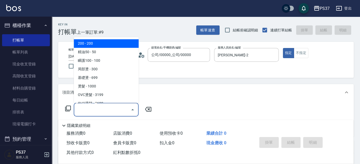
click at [96, 44] on span "200 - 200" at bounding box center [106, 44] width 65 height 9
type input "200(111)"
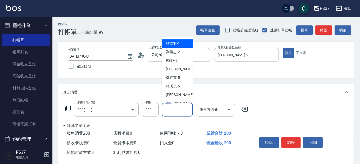
click at [170, 109] on input "洗髮-1" at bounding box center [177, 109] width 27 height 9
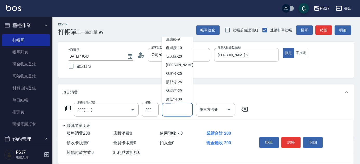
scroll to position [84, 0]
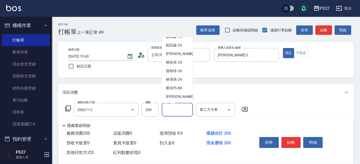
click at [181, 81] on span "[PERSON_NAME]-29" at bounding box center [174, 79] width 16 height 5
type input "[PERSON_NAME]-29"
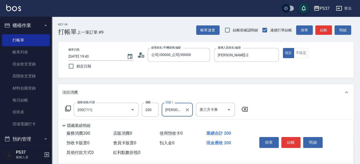
scroll to position [47, 0]
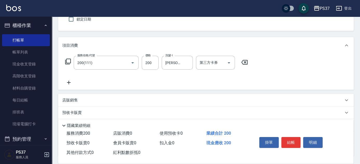
click at [69, 82] on icon at bounding box center [69, 83] width 4 height 4
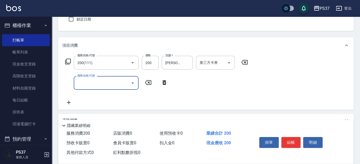
click at [89, 86] on input "服務名稱/代號" at bounding box center [102, 82] width 52 height 9
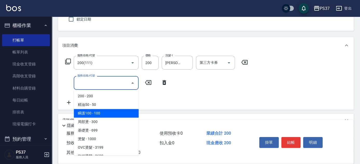
click at [110, 113] on span "瞬護100 - 100" at bounding box center [106, 113] width 65 height 9
type input "瞬護100(113)"
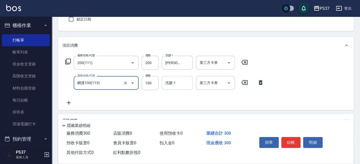
click at [172, 84] on input "洗髮-1" at bounding box center [177, 82] width 27 height 9
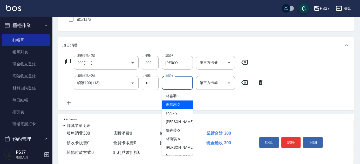
click at [172, 105] on span "[PERSON_NAME]-2" at bounding box center [173, 104] width 14 height 5
type input "[PERSON_NAME]-2"
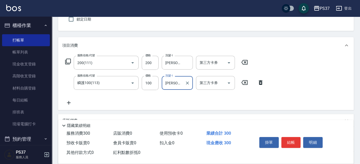
click at [69, 102] on icon at bounding box center [69, 103] width 4 height 4
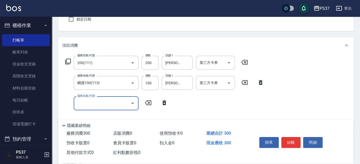
click at [101, 108] on div "服務名稱/代號" at bounding box center [106, 103] width 65 height 14
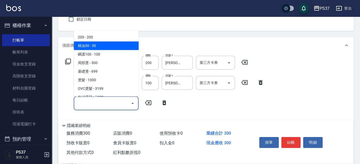
click at [107, 48] on span "精油50 - 50" at bounding box center [106, 46] width 65 height 9
type input "精油50(112)"
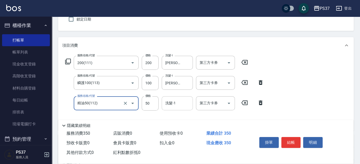
click at [169, 107] on input "洗髮-1" at bounding box center [177, 103] width 27 height 9
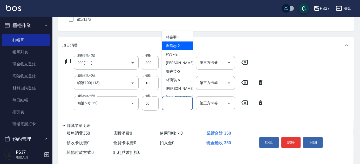
click at [177, 43] on span "[PERSON_NAME]-2" at bounding box center [173, 45] width 14 height 5
type input "[PERSON_NAME]-2"
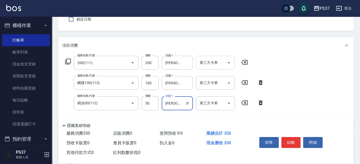
click at [231, 64] on icon "Open" at bounding box center [229, 63] width 6 height 6
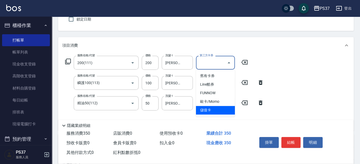
click at [213, 109] on span "儲值卡" at bounding box center [215, 110] width 39 height 9
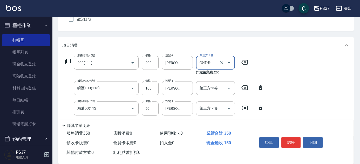
type input "儲值卡"
click at [231, 86] on icon "Open" at bounding box center [229, 88] width 6 height 6
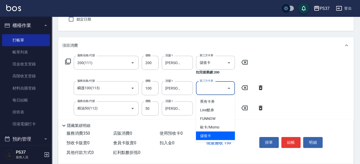
click at [220, 134] on span "儲值卡" at bounding box center [215, 136] width 39 height 9
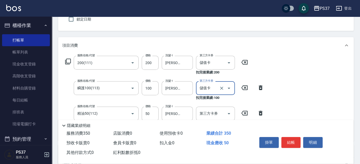
type input "儲值卡"
click at [229, 116] on icon "Open" at bounding box center [229, 114] width 6 height 6
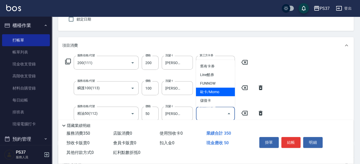
click at [220, 96] on span "歐卡/Momo" at bounding box center [215, 92] width 39 height 9
type input "歐卡/Momo"
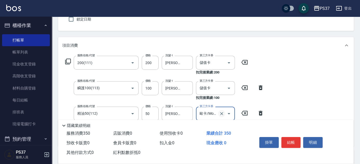
click at [222, 113] on icon "Clear" at bounding box center [221, 113] width 3 height 3
click at [229, 114] on icon "Open" at bounding box center [229, 114] width 6 height 6
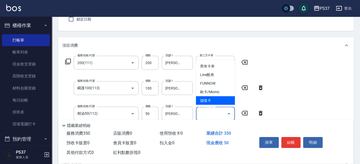
click at [220, 97] on span "儲值卡" at bounding box center [215, 100] width 39 height 9
type input "儲值卡"
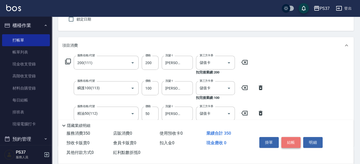
click at [298, 144] on button "結帳" at bounding box center [291, 142] width 19 height 11
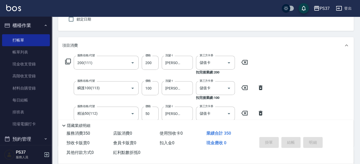
type input "[DATE] 19:44"
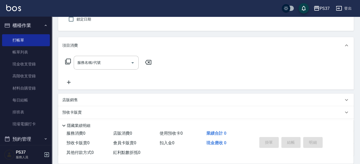
scroll to position [0, 0]
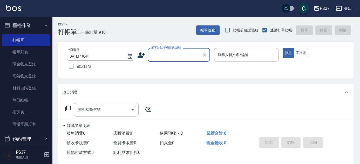
click at [185, 61] on div "顧客姓名/手機號碼/編號" at bounding box center [179, 55] width 62 height 14
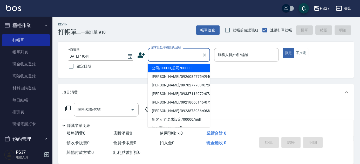
click at [183, 68] on li "公司/00000_公司/00000" at bounding box center [179, 68] width 62 height 9
type input "公司/00000_公司/00000"
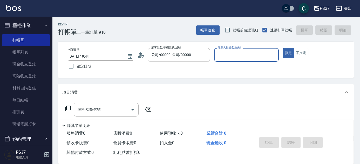
click at [228, 54] on input "服務人員姓名/編號" at bounding box center [247, 54] width 60 height 9
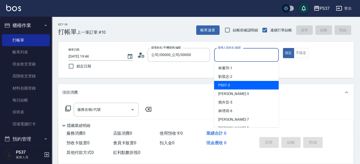
scroll to position [23, 0]
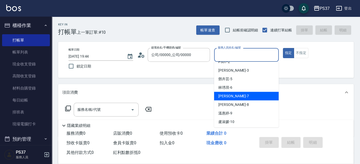
click at [235, 100] on div "[PERSON_NAME] -7" at bounding box center [246, 96] width 65 height 9
type input "[PERSON_NAME]-7"
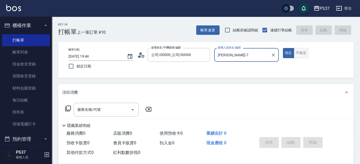
click at [302, 57] on button "不指定" at bounding box center [301, 53] width 15 height 10
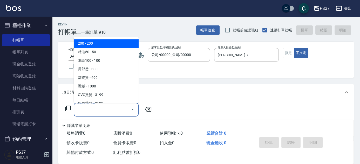
click at [113, 111] on input "服務名稱/代號" at bounding box center [102, 109] width 52 height 9
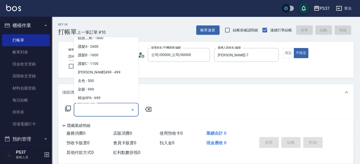
scroll to position [283, 0]
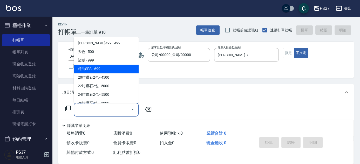
click at [103, 69] on span "精油SPA - 699" at bounding box center [106, 69] width 65 height 9
type input "精油SPA(0699)"
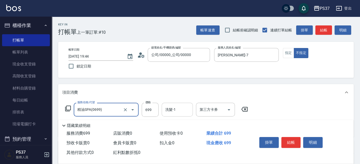
click at [172, 109] on input "洗髮-1" at bounding box center [177, 109] width 27 height 9
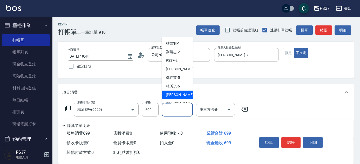
click at [176, 93] on span "[PERSON_NAME] -7" at bounding box center [181, 95] width 31 height 5
type input "[PERSON_NAME]-7"
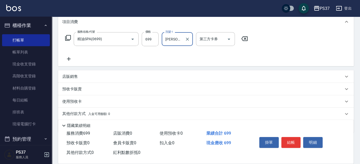
scroll to position [71, 0]
click at [68, 61] on icon at bounding box center [68, 59] width 13 height 6
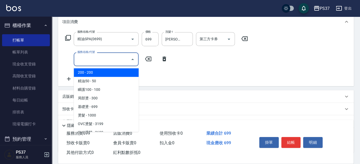
click at [87, 61] on input "服務名稱/代號" at bounding box center [102, 59] width 52 height 9
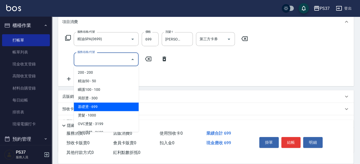
scroll to position [47, 0]
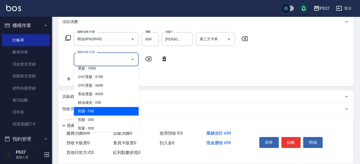
click at [103, 108] on span "剪髮 - 100" at bounding box center [106, 111] width 65 height 9
type input "剪髮(300)"
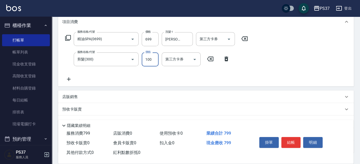
click at [146, 61] on input "100" at bounding box center [150, 59] width 17 height 14
type input "1"
click at [234, 37] on div "第三方卡券" at bounding box center [215, 39] width 39 height 14
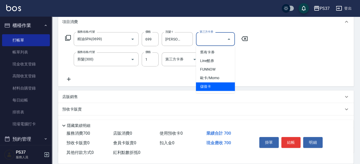
click at [213, 86] on span "儲值卡" at bounding box center [215, 86] width 39 height 9
type input "儲值卡"
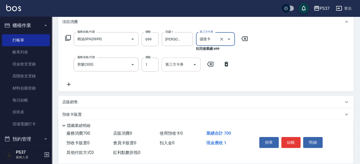
click at [195, 62] on icon "Open" at bounding box center [195, 65] width 6 height 6
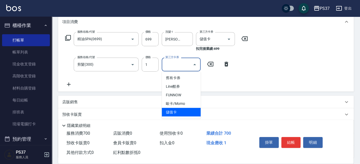
click at [188, 110] on span "儲值卡" at bounding box center [181, 112] width 39 height 9
type input "儲值卡"
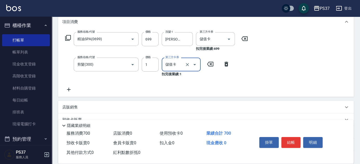
click at [292, 138] on button "結帳" at bounding box center [291, 142] width 19 height 11
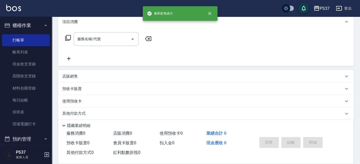
scroll to position [0, 0]
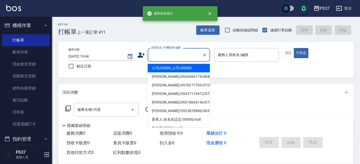
click at [161, 54] on input "顧客姓名/手機號碼/編號" at bounding box center [175, 54] width 50 height 9
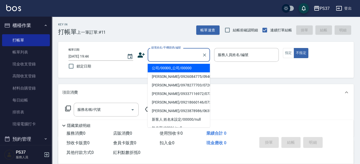
click at [169, 65] on li "公司/00000_公司/00000" at bounding box center [179, 68] width 62 height 9
type input "公司/00000_公司/00000"
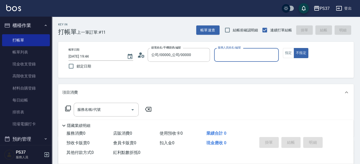
click at [229, 57] on input "服務人員姓名/編號" at bounding box center [247, 54] width 60 height 9
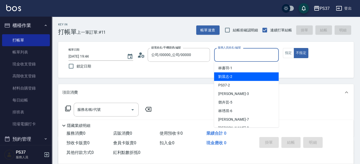
drag, startPoint x: 228, startPoint y: 75, endPoint x: 287, endPoint y: 58, distance: 61.4
click at [228, 75] on span "[PERSON_NAME]-2" at bounding box center [226, 76] width 14 height 5
type input "[PERSON_NAME]-2"
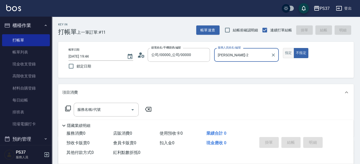
click at [291, 53] on button "指定" at bounding box center [288, 53] width 11 height 10
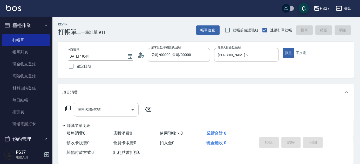
click at [115, 105] on input "服務名稱/代號" at bounding box center [102, 109] width 52 height 9
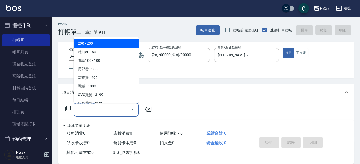
click at [108, 44] on span "200 - 200" at bounding box center [106, 44] width 65 height 9
type input "200(111)"
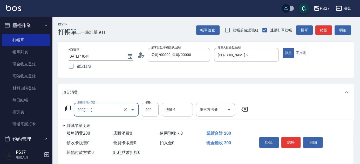
click at [179, 112] on input "洗髮-1" at bounding box center [177, 109] width 27 height 9
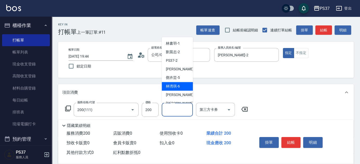
scroll to position [71, 0]
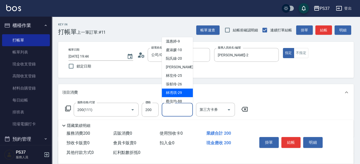
click at [174, 90] on div "[PERSON_NAME]-29" at bounding box center [177, 93] width 31 height 9
type input "[PERSON_NAME]-29"
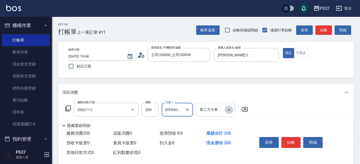
click at [229, 108] on icon "Open" at bounding box center [229, 110] width 6 height 6
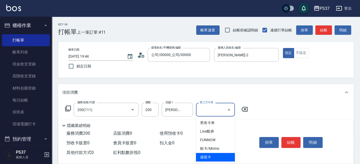
click at [218, 155] on span "儲值卡" at bounding box center [215, 157] width 39 height 9
type input "儲值卡"
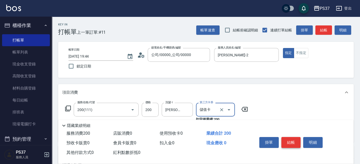
click at [286, 142] on button "結帳" at bounding box center [291, 142] width 19 height 11
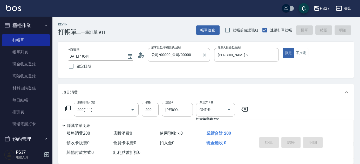
type input "[DATE] 19:45"
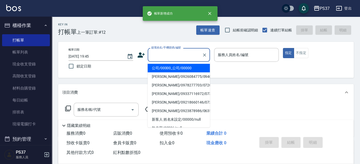
click at [172, 52] on input "顧客姓名/手機號碼/編號" at bounding box center [175, 54] width 50 height 9
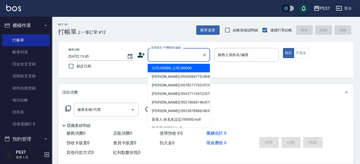
click at [170, 71] on li "公司/00000_公司/00000" at bounding box center [179, 68] width 62 height 9
type input "公司/00000_公司/00000"
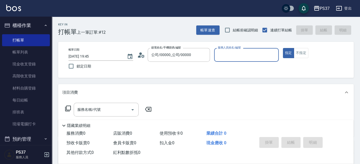
click at [227, 54] on input "服務人員姓名/編號" at bounding box center [247, 54] width 60 height 9
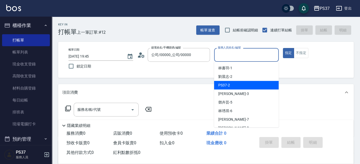
click at [238, 76] on div "[PERSON_NAME]-2" at bounding box center [246, 77] width 65 height 9
type input "[PERSON_NAME]-2"
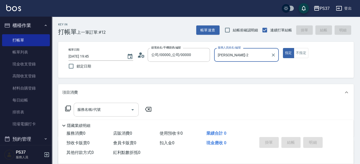
click at [97, 111] on input "服務名稱/代號" at bounding box center [102, 109] width 52 height 9
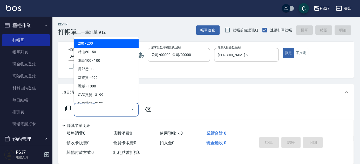
click at [101, 42] on span "200 - 200" at bounding box center [106, 44] width 65 height 9
type input "200(111)"
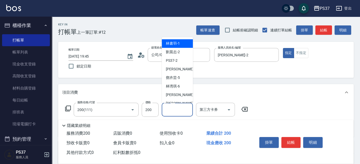
click at [170, 110] on input "洗髮-1" at bounding box center [177, 109] width 27 height 9
click at [180, 49] on div "[PERSON_NAME]-2" at bounding box center [177, 52] width 31 height 9
type input "[PERSON_NAME]-2"
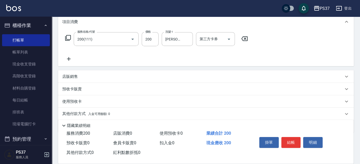
click at [70, 57] on icon at bounding box center [68, 59] width 13 height 6
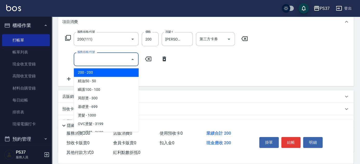
click at [97, 61] on input "服務名稱/代號" at bounding box center [102, 59] width 52 height 9
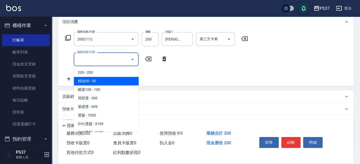
click at [113, 81] on span "精油50 - 50" at bounding box center [106, 81] width 65 height 9
type input "精油50(112)"
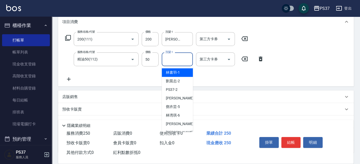
click at [184, 62] on input "洗髮-1" at bounding box center [177, 59] width 27 height 9
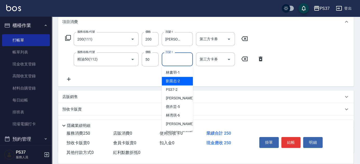
click at [179, 83] on span "[PERSON_NAME]-2" at bounding box center [173, 80] width 14 height 5
type input "[PERSON_NAME]-2"
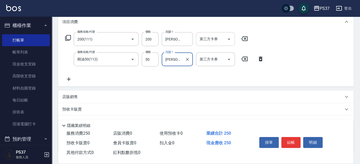
click at [227, 40] on icon "Open" at bounding box center [229, 39] width 6 height 6
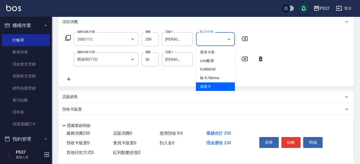
click at [212, 87] on span "儲值卡" at bounding box center [215, 86] width 39 height 9
type input "儲值卡"
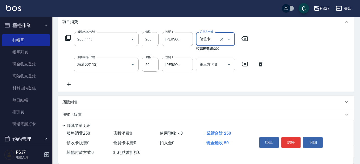
click at [229, 65] on icon "Open" at bounding box center [229, 65] width 6 height 6
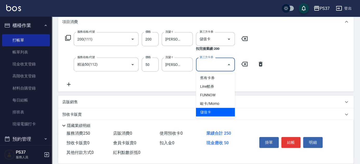
click at [215, 111] on span "儲值卡" at bounding box center [215, 112] width 39 height 9
type input "儲值卡"
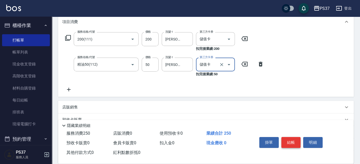
click at [289, 139] on button "結帳" at bounding box center [291, 142] width 19 height 11
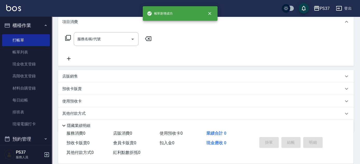
scroll to position [0, 0]
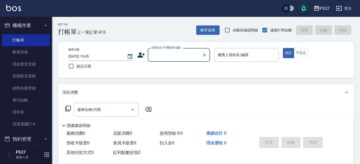
click at [178, 55] on input "顧客姓名/手機號碼/編號" at bounding box center [175, 54] width 50 height 9
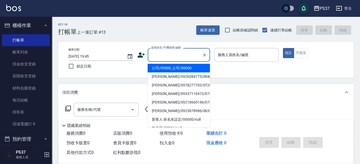
click at [178, 65] on li "公司/00000_公司/00000" at bounding box center [179, 68] width 62 height 9
type input "公司/00000_公司/00000"
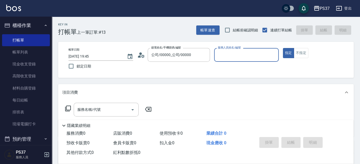
click at [232, 58] on input "服務人員姓名/編號" at bounding box center [247, 54] width 60 height 9
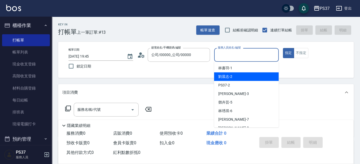
scroll to position [47, 0]
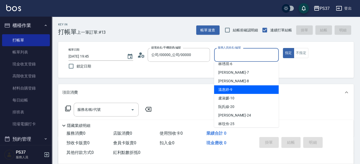
click at [236, 86] on div "[PERSON_NAME]-9" at bounding box center [246, 90] width 65 height 9
type input "[PERSON_NAME]-9"
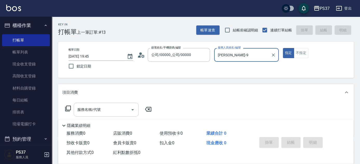
click at [106, 107] on input "服務名稱/代號" at bounding box center [102, 109] width 52 height 9
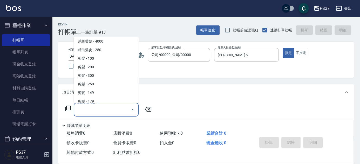
scroll to position [165, 0]
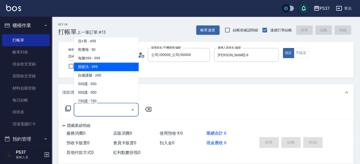
click at [108, 69] on span "接髮洗 - 399" at bounding box center [106, 67] width 65 height 9
type input "接髮洗(399)"
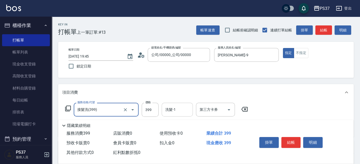
click at [175, 112] on input "洗髮-1" at bounding box center [177, 109] width 27 height 9
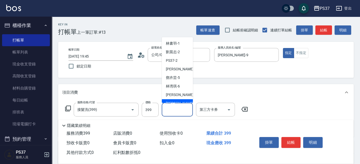
click at [179, 101] on span "[PERSON_NAME]-8" at bounding box center [181, 103] width 31 height 5
type input "[PERSON_NAME]-8"
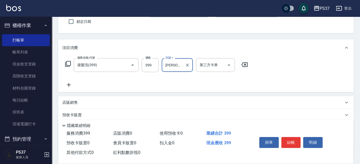
scroll to position [47, 0]
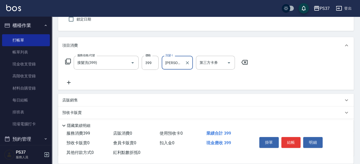
click at [69, 84] on icon at bounding box center [68, 83] width 13 height 6
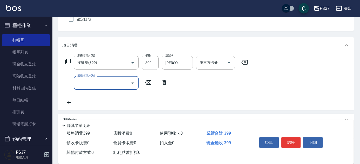
click at [79, 86] on input "服務名稱/代號" at bounding box center [102, 82] width 52 height 9
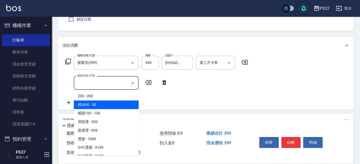
click at [104, 107] on span "精油50 - 50" at bounding box center [106, 105] width 65 height 9
type input "精油50(112)"
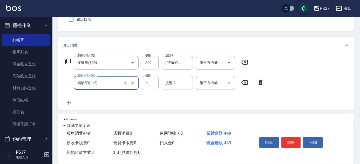
click at [169, 82] on input "洗髮-1" at bounding box center [177, 82] width 27 height 9
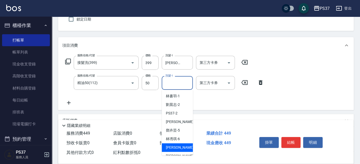
click at [176, 152] on ul "[PERSON_NAME]-1 [PERSON_NAME]2 PS37 -2 [PERSON_NAME] -3 [PERSON_NAME]-5 [PERSON…" at bounding box center [177, 123] width 31 height 66
click at [175, 152] on div "[PERSON_NAME]-8" at bounding box center [177, 156] width 31 height 9
type input "[PERSON_NAME]-8"
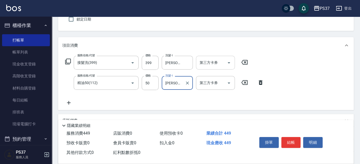
click at [228, 63] on icon "Open" at bounding box center [229, 63] width 6 height 6
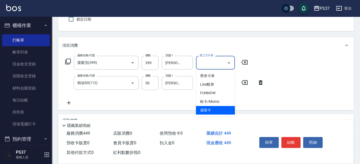
click at [213, 109] on span "儲值卡" at bounding box center [215, 110] width 39 height 9
type input "儲值卡"
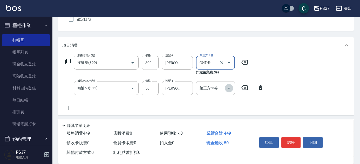
click at [230, 88] on icon "Open" at bounding box center [229, 88] width 6 height 6
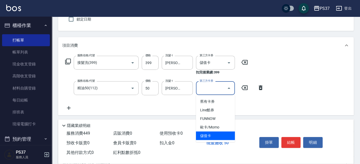
click at [224, 137] on span "儲值卡" at bounding box center [215, 136] width 39 height 9
type input "儲值卡"
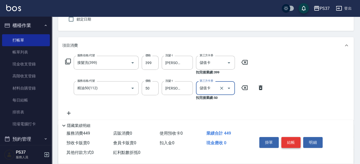
click at [283, 142] on button "結帳" at bounding box center [291, 142] width 19 height 11
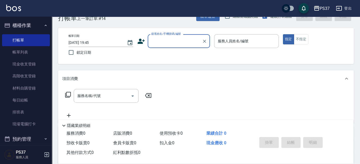
scroll to position [0, 0]
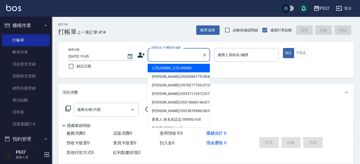
click at [192, 59] on input "顧客姓名/手機號碼/編號" at bounding box center [175, 54] width 50 height 9
click at [186, 65] on li "公司/00000_公司/00000" at bounding box center [179, 68] width 62 height 9
type input "公司/00000_公司/00000"
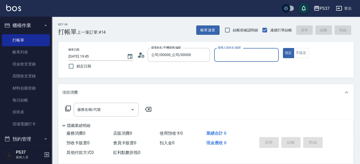
click at [242, 58] on input "服務人員姓名/編號" at bounding box center [247, 54] width 60 height 9
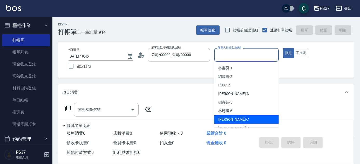
click at [252, 119] on div "[PERSON_NAME] -7" at bounding box center [246, 119] width 65 height 9
type input "[PERSON_NAME]-7"
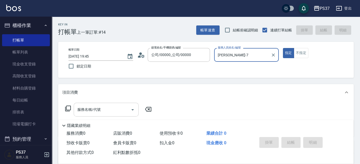
click at [98, 107] on input "服務名稱/代號" at bounding box center [102, 109] width 52 height 9
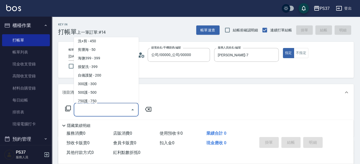
scroll to position [283, 0]
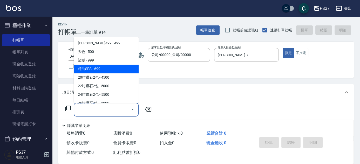
click at [108, 70] on span "精油SPA - 699" at bounding box center [106, 69] width 65 height 9
type input "精油SPA(0699)"
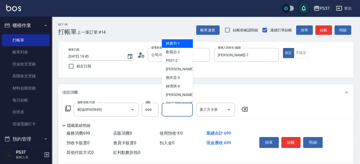
click at [179, 108] on input "洗髮-1" at bounding box center [177, 109] width 27 height 9
click at [178, 48] on div "[PERSON_NAME]-1" at bounding box center [177, 44] width 31 height 9
type input "[PERSON_NAME]-1"
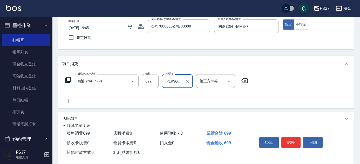
scroll to position [47, 0]
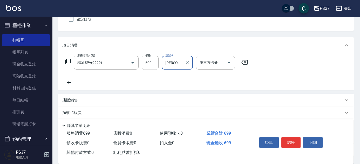
click at [68, 81] on icon at bounding box center [68, 83] width 13 height 6
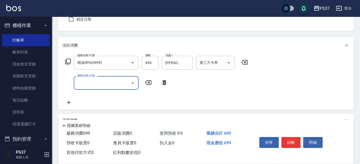
click at [88, 83] on input "服務名稱/代號" at bounding box center [102, 82] width 52 height 9
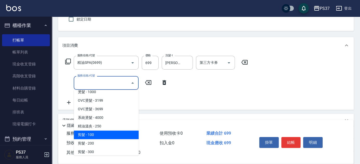
click at [103, 134] on span "剪髮 - 100" at bounding box center [106, 135] width 65 height 9
type input "剪髮(300)"
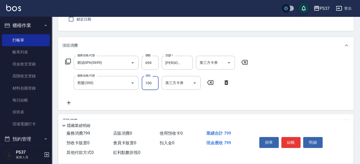
click at [144, 85] on input "100" at bounding box center [150, 83] width 17 height 14
type input "1"
click at [228, 63] on icon "Open" at bounding box center [229, 63] width 6 height 6
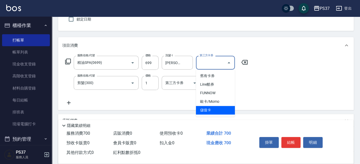
click at [216, 110] on span "儲值卡" at bounding box center [215, 110] width 39 height 9
type input "儲值卡"
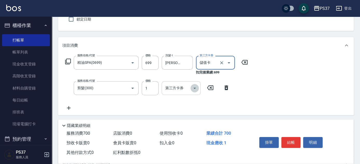
click at [193, 86] on icon "Open" at bounding box center [195, 88] width 6 height 6
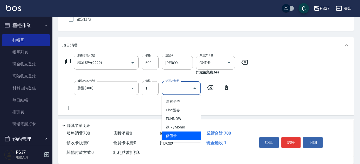
click at [178, 137] on span "儲值卡" at bounding box center [181, 136] width 39 height 9
type input "儲值卡"
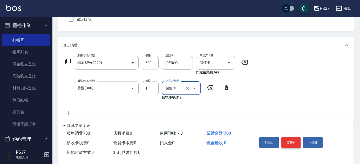
click at [286, 142] on button "結帳" at bounding box center [291, 142] width 19 height 11
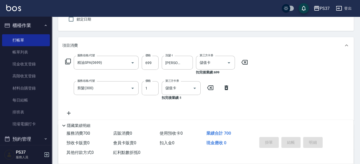
type input "[DATE] 19:46"
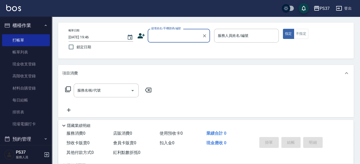
scroll to position [0, 0]
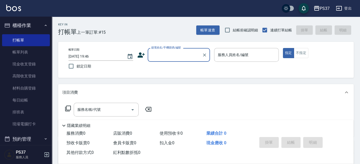
click at [184, 55] on input "顧客姓名/手機號碼/編號" at bounding box center [175, 54] width 50 height 9
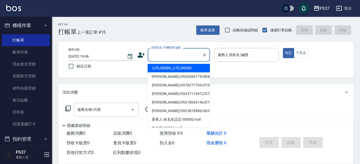
click at [178, 65] on li "公司/00000_公司/00000" at bounding box center [179, 68] width 62 height 9
type input "公司/00000_公司/00000"
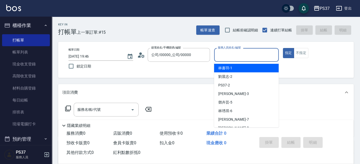
click at [239, 56] on input "服務人員姓名/編號" at bounding box center [247, 54] width 60 height 9
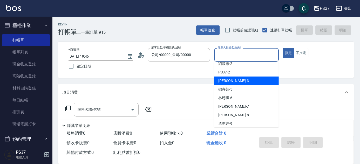
scroll to position [23, 0]
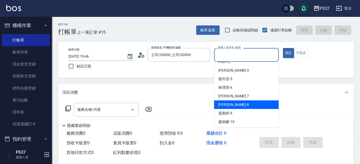
click at [239, 106] on div "[PERSON_NAME]-8" at bounding box center [246, 105] width 65 height 9
type input "[PERSON_NAME]-8"
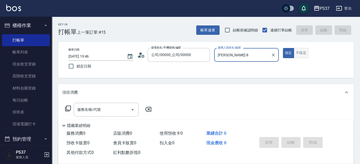
click at [302, 50] on button "不指定" at bounding box center [301, 53] width 15 height 10
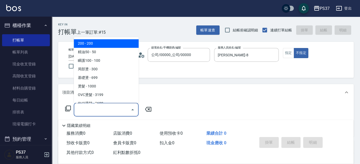
click at [107, 110] on input "服務名稱/代號" at bounding box center [102, 109] width 52 height 9
click at [110, 43] on span "200 - 200" at bounding box center [106, 44] width 65 height 9
type input "200(111)"
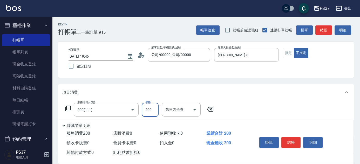
click at [148, 107] on input "200" at bounding box center [150, 110] width 17 height 14
type input "100"
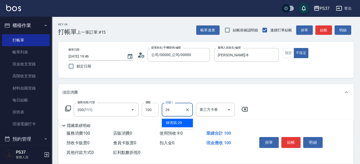
type input "[PERSON_NAME]-29"
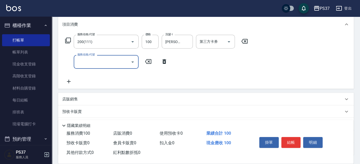
scroll to position [71, 0]
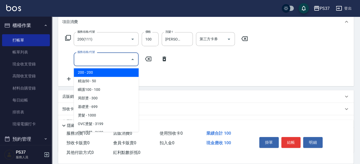
click at [106, 60] on input "服務名稱/代號" at bounding box center [102, 59] width 52 height 9
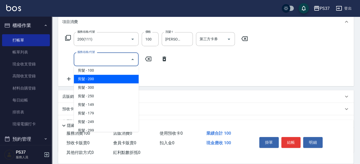
scroll to position [118, 0]
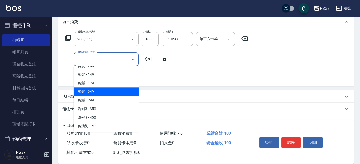
click at [109, 83] on span "剪髮 - 179" at bounding box center [106, 83] width 65 height 9
type input "剪髮(305)"
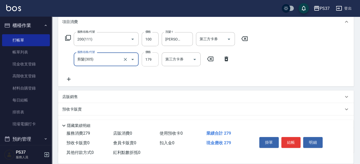
click at [150, 61] on input "179" at bounding box center [150, 59] width 17 height 14
type input "180"
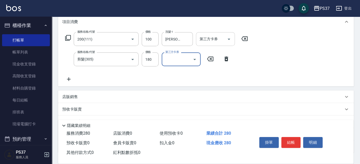
click at [228, 40] on icon "Open" at bounding box center [229, 39] width 6 height 6
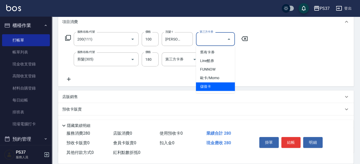
click at [218, 85] on span "儲值卡" at bounding box center [215, 86] width 39 height 9
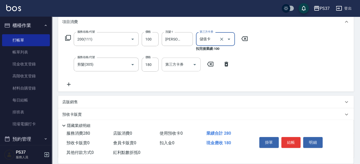
click at [199, 62] on div "第三方卡券" at bounding box center [181, 65] width 39 height 14
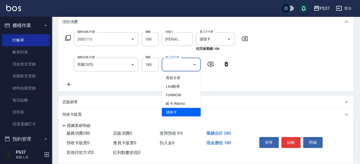
click at [186, 110] on span "儲值卡" at bounding box center [181, 112] width 39 height 9
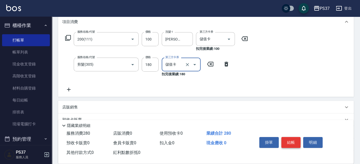
click at [289, 143] on button "結帳" at bounding box center [291, 142] width 19 height 11
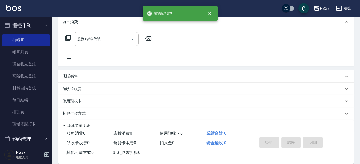
scroll to position [0, 0]
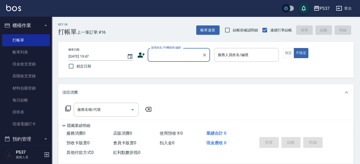
click at [182, 55] on input "顧客姓名/手機號碼/編號" at bounding box center [175, 54] width 50 height 9
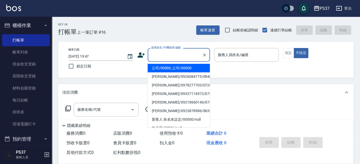
click at [184, 68] on li "公司/00000_公司/00000" at bounding box center [179, 68] width 62 height 9
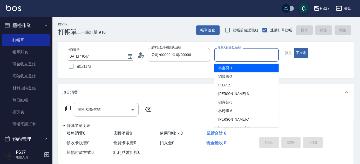
click at [231, 55] on input "服務人員姓名/編號" at bounding box center [247, 54] width 60 height 9
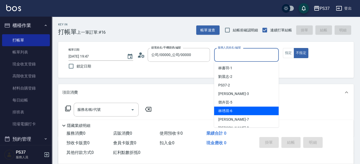
scroll to position [23, 0]
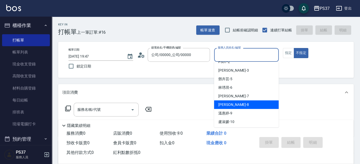
click at [235, 111] on div "[PERSON_NAME]-9" at bounding box center [246, 113] width 65 height 9
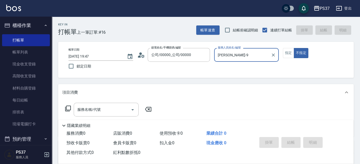
click at [238, 58] on input "[PERSON_NAME]-9" at bounding box center [243, 54] width 52 height 9
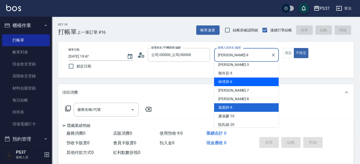
scroll to position [37, 0]
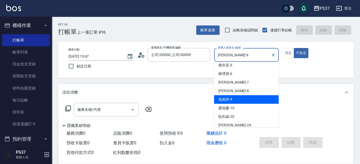
click at [238, 101] on div "[PERSON_NAME]-9" at bounding box center [246, 99] width 65 height 9
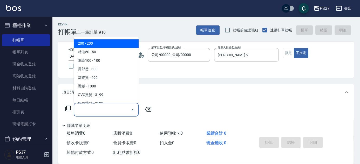
click at [113, 107] on input "服務名稱/代號" at bounding box center [102, 109] width 52 height 9
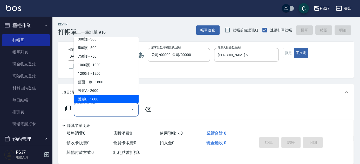
scroll to position [165, 0]
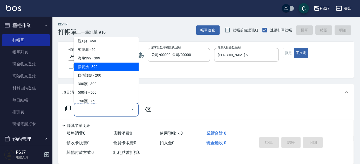
click at [101, 70] on span "接髮洗 - 399" at bounding box center [106, 67] width 65 height 9
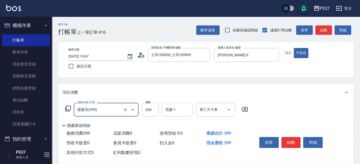
click at [179, 109] on input "洗髮-1" at bounding box center [177, 109] width 27 height 9
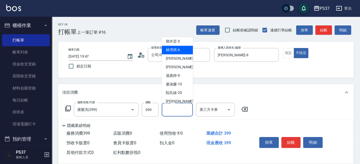
scroll to position [84, 0]
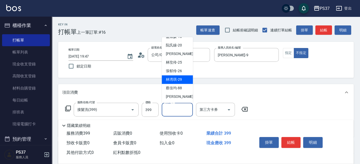
click at [175, 81] on span "[PERSON_NAME]-29" at bounding box center [174, 79] width 16 height 5
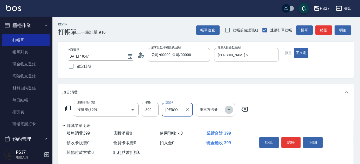
click at [232, 111] on icon "Open" at bounding box center [229, 110] width 6 height 6
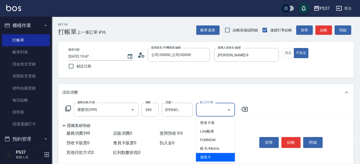
click at [224, 157] on span "儲值卡" at bounding box center [215, 157] width 39 height 9
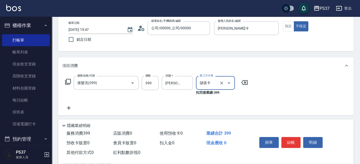
scroll to position [47, 0]
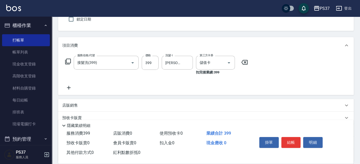
click at [68, 88] on icon at bounding box center [68, 88] width 13 height 6
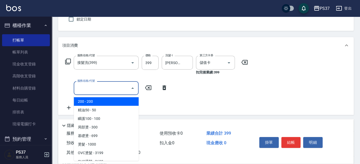
click at [83, 87] on input "服務名稱/代號" at bounding box center [102, 88] width 52 height 9
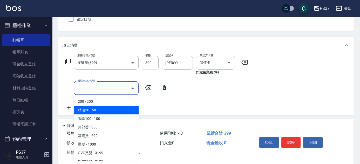
click at [104, 110] on span "精油50 - 50" at bounding box center [106, 110] width 65 height 9
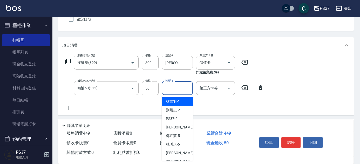
click at [172, 90] on input "洗髮-1" at bounding box center [177, 88] width 27 height 9
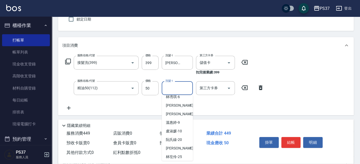
scroll to position [84, 0]
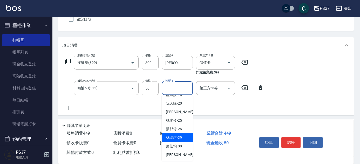
click at [174, 136] on span "[PERSON_NAME]-29" at bounding box center [174, 137] width 16 height 5
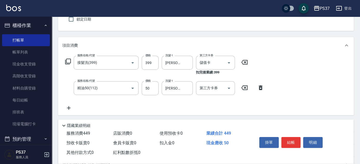
click at [70, 107] on icon at bounding box center [68, 108] width 13 height 6
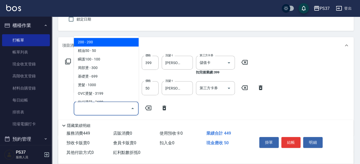
click at [87, 109] on input "服務名稱/代號" at bounding box center [102, 108] width 52 height 9
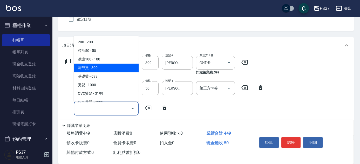
scroll to position [94, 0]
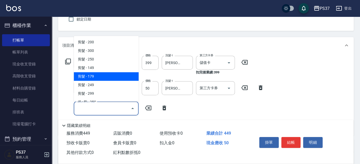
click at [98, 79] on span "剪髮 - 179" at bounding box center [106, 77] width 65 height 9
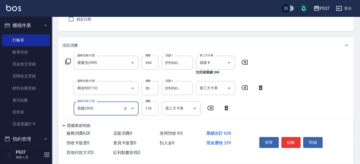
click at [152, 105] on input "179" at bounding box center [150, 109] width 17 height 14
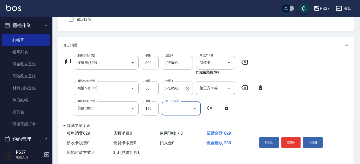
click at [187, 90] on icon "Clear" at bounding box center [187, 88] width 5 height 5
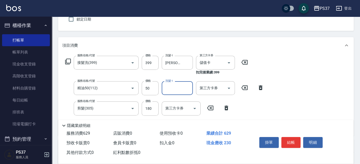
click at [178, 93] on input "洗髮-1" at bounding box center [177, 88] width 27 height 9
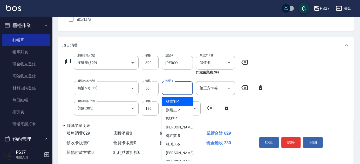
click at [175, 99] on span "[PERSON_NAME]-1" at bounding box center [173, 101] width 14 height 5
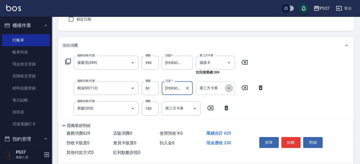
click at [232, 88] on icon "Open" at bounding box center [229, 88] width 6 height 6
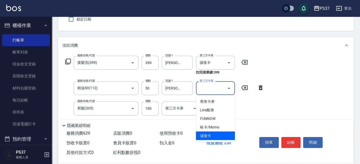
click at [217, 137] on span "儲值卡" at bounding box center [215, 136] width 39 height 9
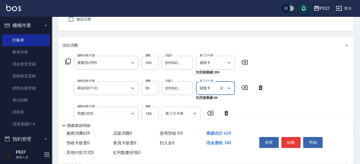
click at [196, 111] on icon "Open" at bounding box center [195, 114] width 6 height 6
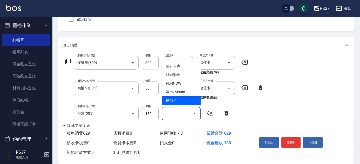
click at [185, 103] on span "儲值卡" at bounding box center [181, 100] width 39 height 9
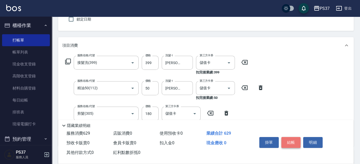
click at [287, 140] on button "結帳" at bounding box center [291, 142] width 19 height 11
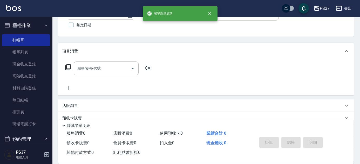
scroll to position [0, 0]
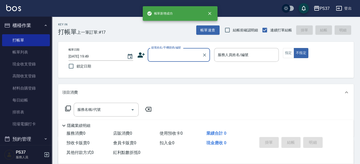
click at [161, 59] on input "顧客姓名/手機號碼/編號" at bounding box center [175, 54] width 50 height 9
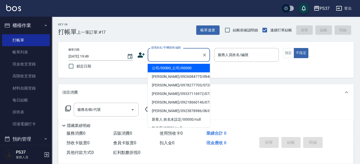
click at [160, 65] on li "公司/00000_公司/00000" at bounding box center [179, 68] width 62 height 9
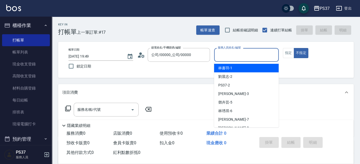
click at [233, 57] on input "服務人員姓名/編號" at bounding box center [247, 54] width 60 height 9
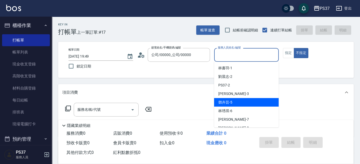
scroll to position [23, 0]
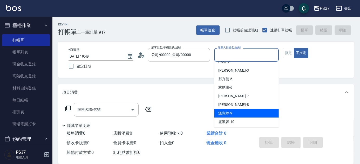
click at [233, 111] on div "[PERSON_NAME]-9" at bounding box center [246, 113] width 65 height 9
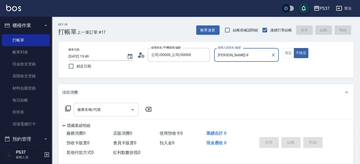
click at [107, 113] on input "服務名稱/代號" at bounding box center [102, 109] width 52 height 9
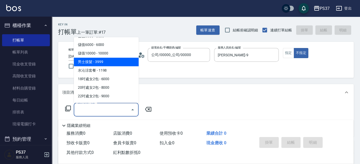
scroll to position [543, 0]
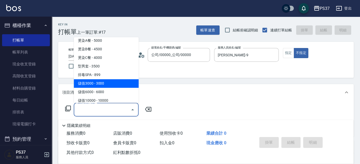
click at [106, 82] on span "儲值3000 - 3000" at bounding box center [106, 84] width 65 height 9
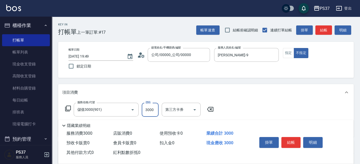
click at [154, 107] on input "3000" at bounding box center [150, 110] width 17 height 14
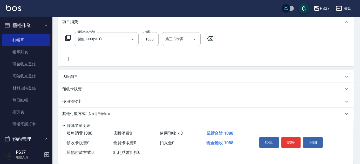
click at [69, 58] on icon at bounding box center [68, 59] width 13 height 6
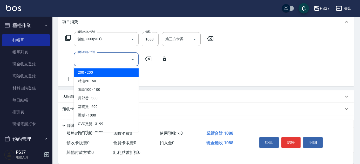
click at [81, 59] on input "服務名稱/代號" at bounding box center [102, 59] width 52 height 9
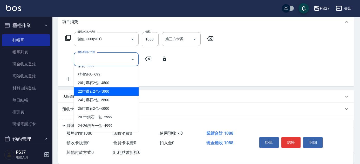
scroll to position [283, 0]
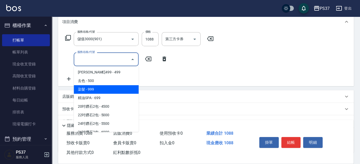
click at [98, 88] on span "染髮 - 999" at bounding box center [106, 89] width 65 height 9
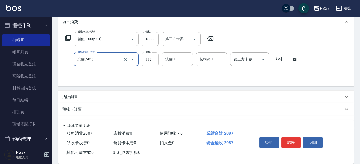
click at [154, 63] on input "999" at bounding box center [150, 59] width 17 height 14
click at [180, 58] on input "洗髮-1" at bounding box center [177, 59] width 27 height 9
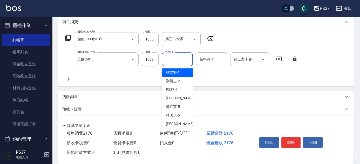
click at [179, 69] on div "[PERSON_NAME]-1" at bounding box center [177, 72] width 31 height 9
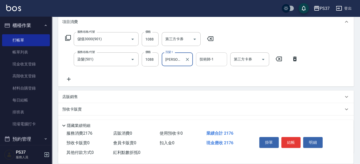
click at [203, 61] on input "技術師-1" at bounding box center [212, 59] width 27 height 9
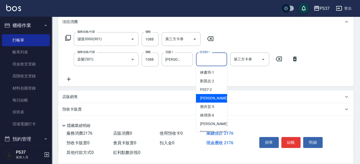
scroll to position [23, 0]
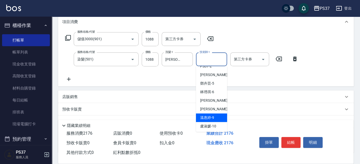
click at [211, 116] on span "[PERSON_NAME]-9" at bounding box center [207, 117] width 14 height 5
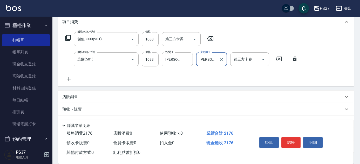
click at [68, 77] on icon at bounding box center [68, 79] width 13 height 6
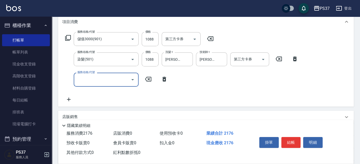
click at [94, 80] on input "服務名稱/代號" at bounding box center [102, 79] width 52 height 9
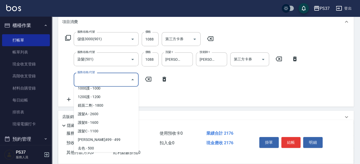
scroll to position [213, 0]
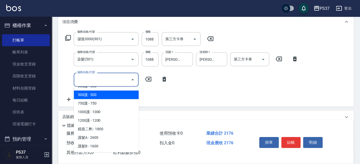
click at [104, 98] on span "500護 - 500" at bounding box center [106, 95] width 65 height 9
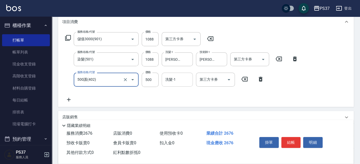
click at [168, 80] on input "洗髮-1" at bounding box center [177, 79] width 27 height 9
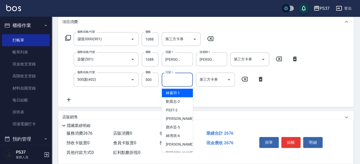
click at [178, 92] on span "[PERSON_NAME]-1" at bounding box center [173, 92] width 14 height 5
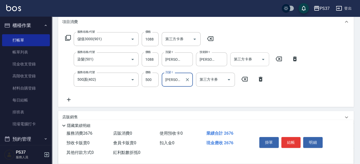
click at [264, 58] on icon "Open" at bounding box center [263, 59] width 6 height 6
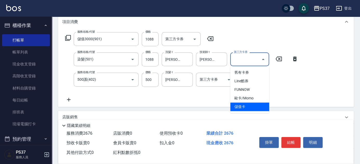
click at [254, 107] on span "儲值卡" at bounding box center [250, 107] width 39 height 9
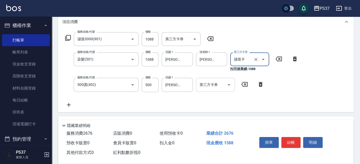
click at [231, 81] on button "Open" at bounding box center [229, 85] width 8 height 8
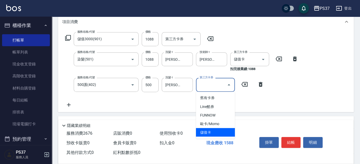
click at [219, 134] on span "儲值卡" at bounding box center [215, 132] width 39 height 9
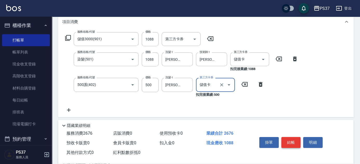
click at [294, 140] on button "結帳" at bounding box center [291, 142] width 19 height 11
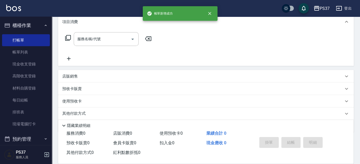
scroll to position [0, 0]
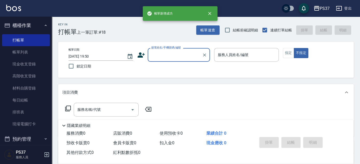
click at [170, 55] on input "顧客姓名/手機號碼/編號" at bounding box center [175, 54] width 50 height 9
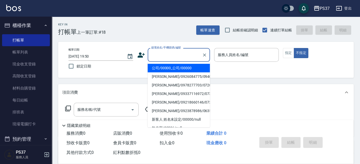
click at [171, 69] on li "公司/00000_公司/00000" at bounding box center [179, 68] width 62 height 9
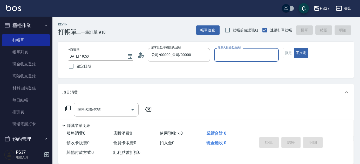
click at [215, 58] on div "服務人員姓名/編號" at bounding box center [246, 55] width 65 height 14
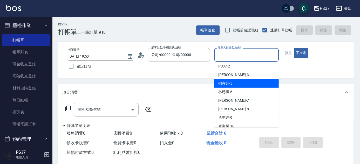
scroll to position [47, 0]
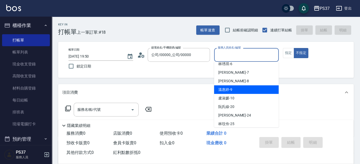
click at [231, 88] on span "[PERSON_NAME]-9" at bounding box center [226, 89] width 14 height 5
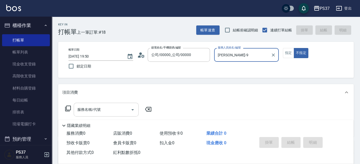
click at [106, 112] on input "服務名稱/代號" at bounding box center [102, 109] width 52 height 9
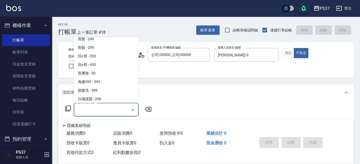
scroll to position [236, 0]
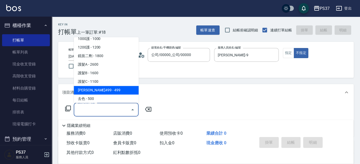
click at [109, 90] on span "[PERSON_NAME]499 - 499" at bounding box center [106, 90] width 65 height 9
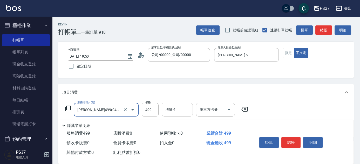
click at [181, 112] on input "洗髮-1" at bounding box center [177, 109] width 27 height 9
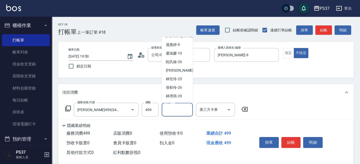
scroll to position [71, 0]
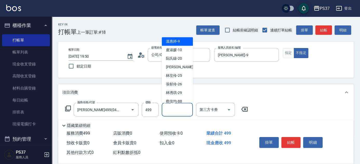
click at [178, 45] on div "[PERSON_NAME]-9" at bounding box center [177, 41] width 31 height 9
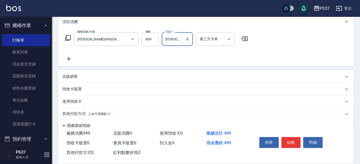
click at [70, 58] on icon at bounding box center [68, 59] width 13 height 6
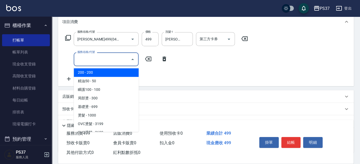
click at [83, 61] on input "服務名稱/代號" at bounding box center [102, 59] width 52 height 9
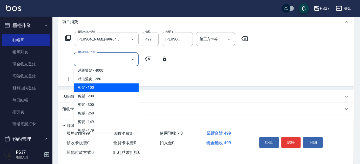
click at [104, 90] on span "剪髮 - 100" at bounding box center [106, 87] width 65 height 9
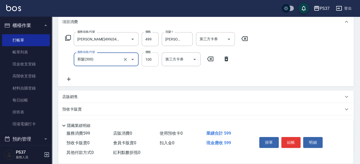
click at [145, 62] on input "100" at bounding box center [150, 59] width 17 height 14
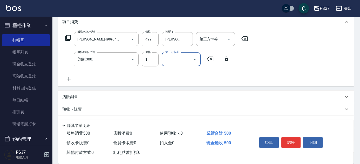
click at [68, 80] on icon at bounding box center [68, 79] width 13 height 6
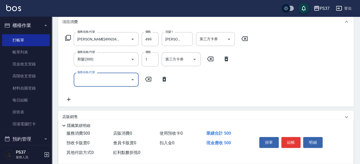
click at [86, 80] on input "服務名稱/代號" at bounding box center [102, 79] width 52 height 9
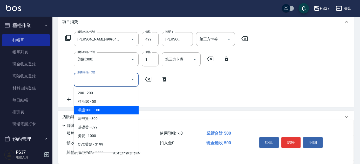
click at [106, 108] on span "瞬護100 - 100" at bounding box center [106, 110] width 65 height 9
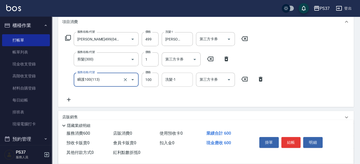
click at [176, 77] on input "洗髮-1" at bounding box center [177, 79] width 27 height 9
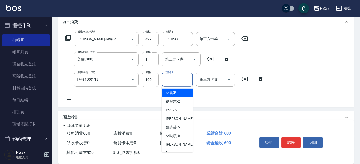
click at [174, 90] on span "[PERSON_NAME]-1" at bounding box center [173, 92] width 14 height 5
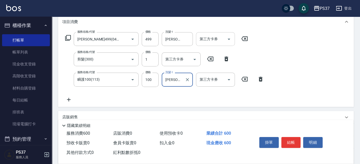
click at [228, 42] on button "Open" at bounding box center [229, 39] width 8 height 8
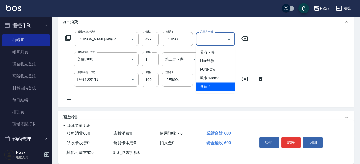
click at [213, 84] on span "儲值卡" at bounding box center [215, 86] width 39 height 9
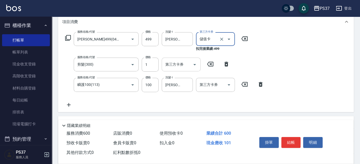
click at [193, 63] on icon "Open" at bounding box center [195, 65] width 6 height 6
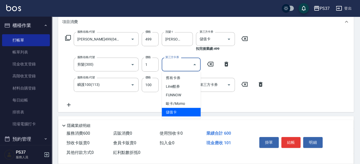
click at [177, 109] on span "儲值卡" at bounding box center [181, 112] width 39 height 9
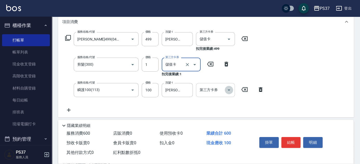
click at [229, 89] on icon "Open" at bounding box center [229, 90] width 6 height 6
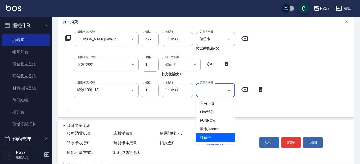
click at [220, 136] on span "儲值卡" at bounding box center [215, 138] width 39 height 9
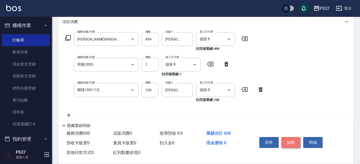
click at [297, 142] on button "結帳" at bounding box center [291, 142] width 19 height 11
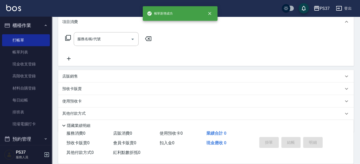
scroll to position [0, 0]
